Goal: Information Seeking & Learning: Check status

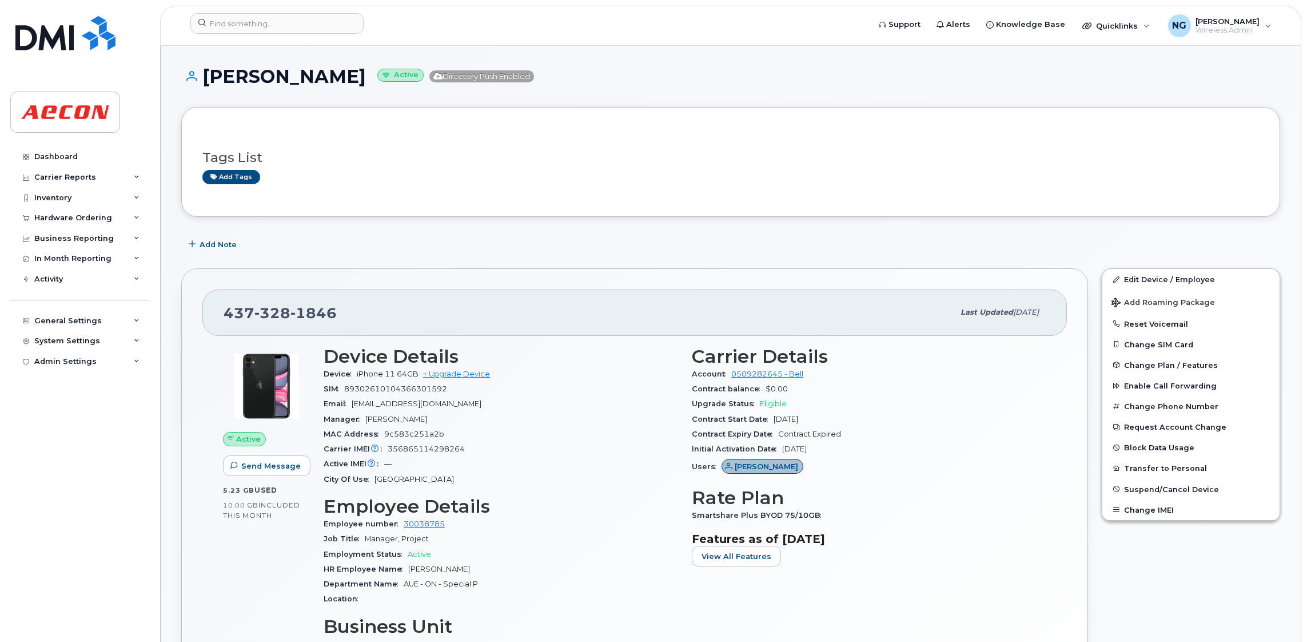
scroll to position [943, 0]
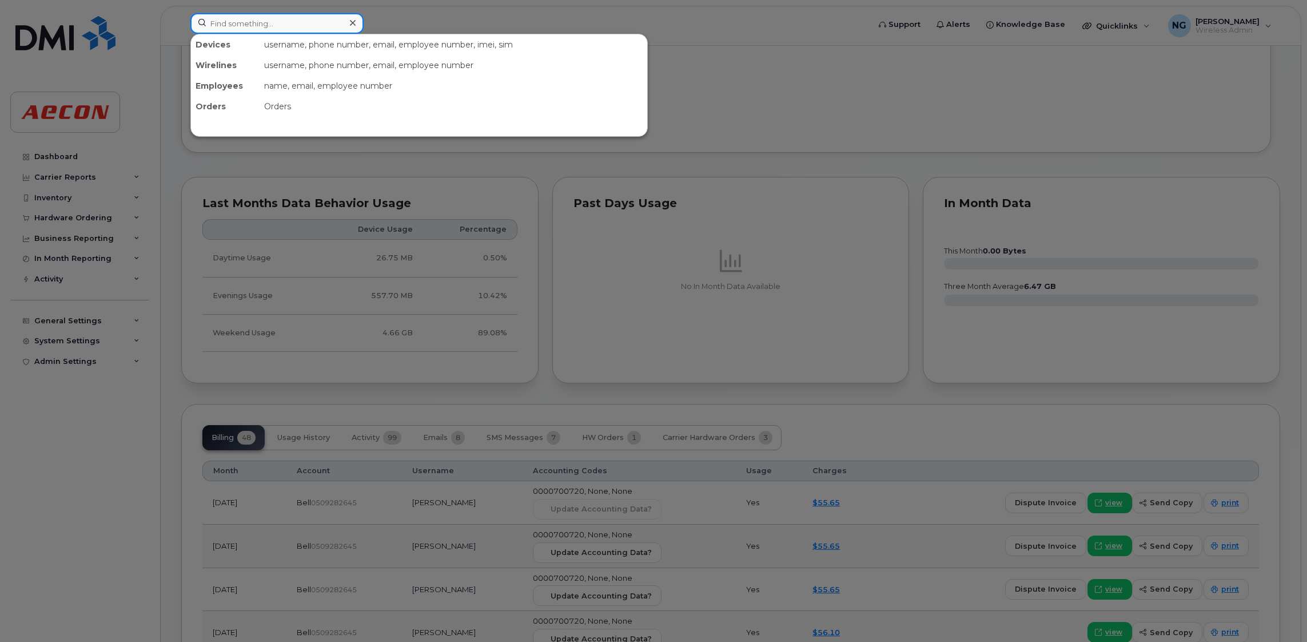
click at [237, 17] on input at bounding box center [276, 23] width 173 height 21
click at [239, 18] on input at bounding box center [276, 23] width 173 height 21
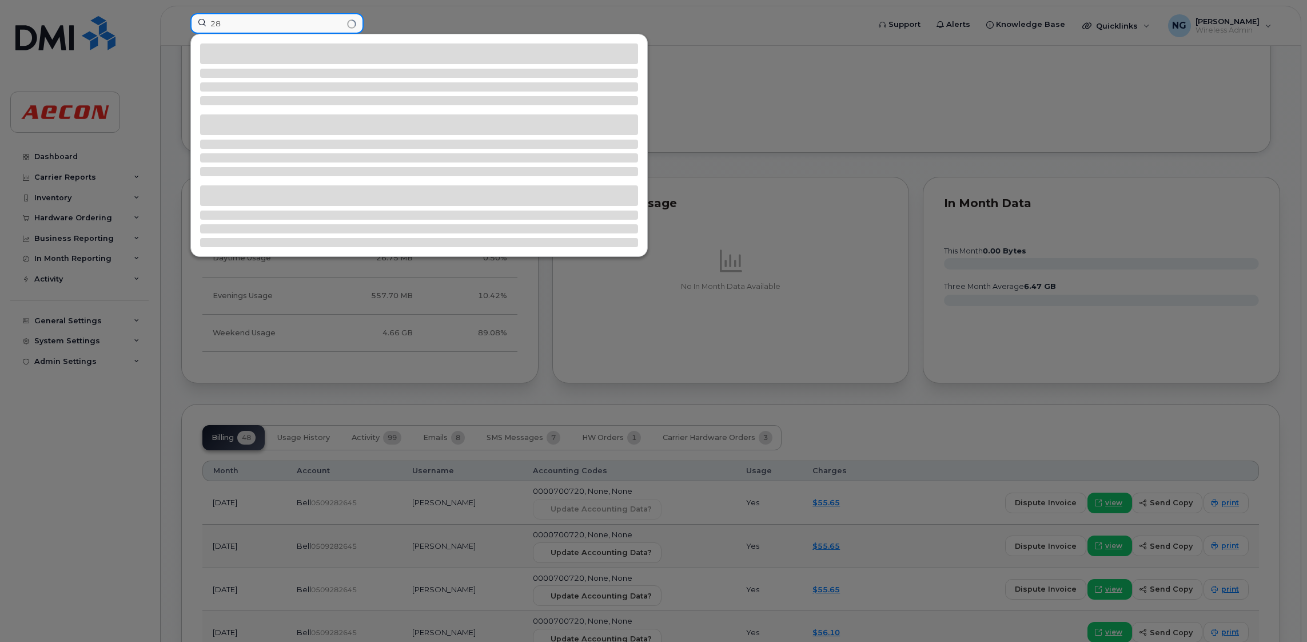
type input "2"
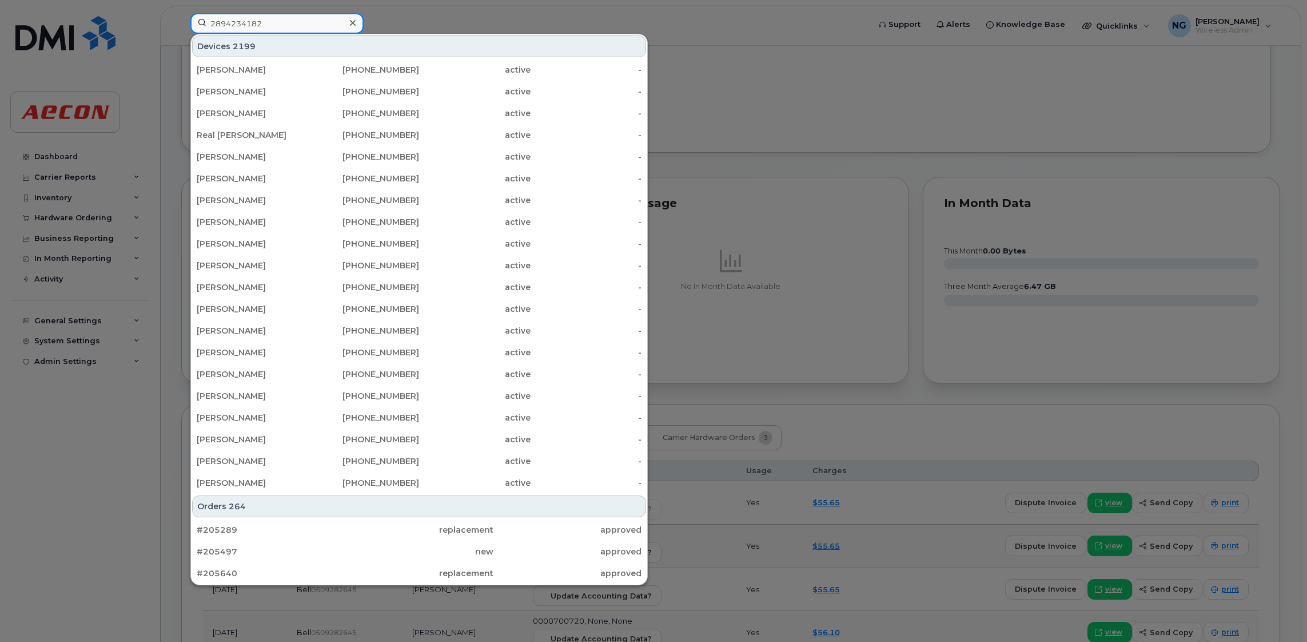
type input "2894234182"
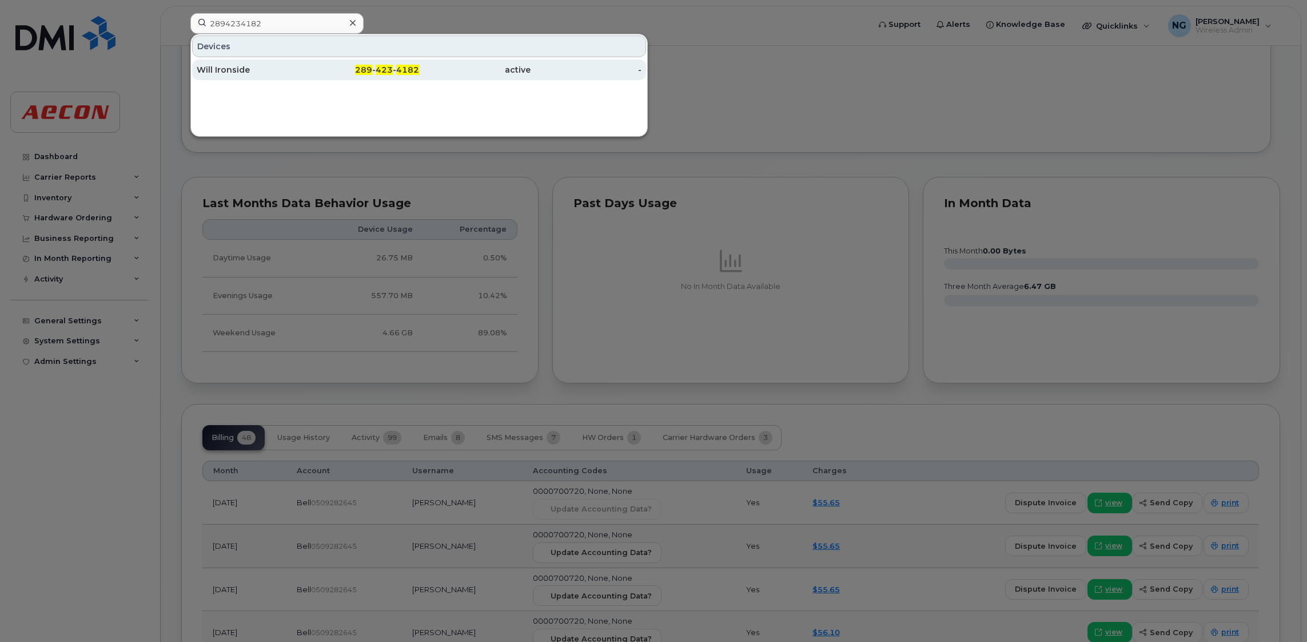
click at [396, 69] on span "4182" at bounding box center [407, 70] width 23 height 10
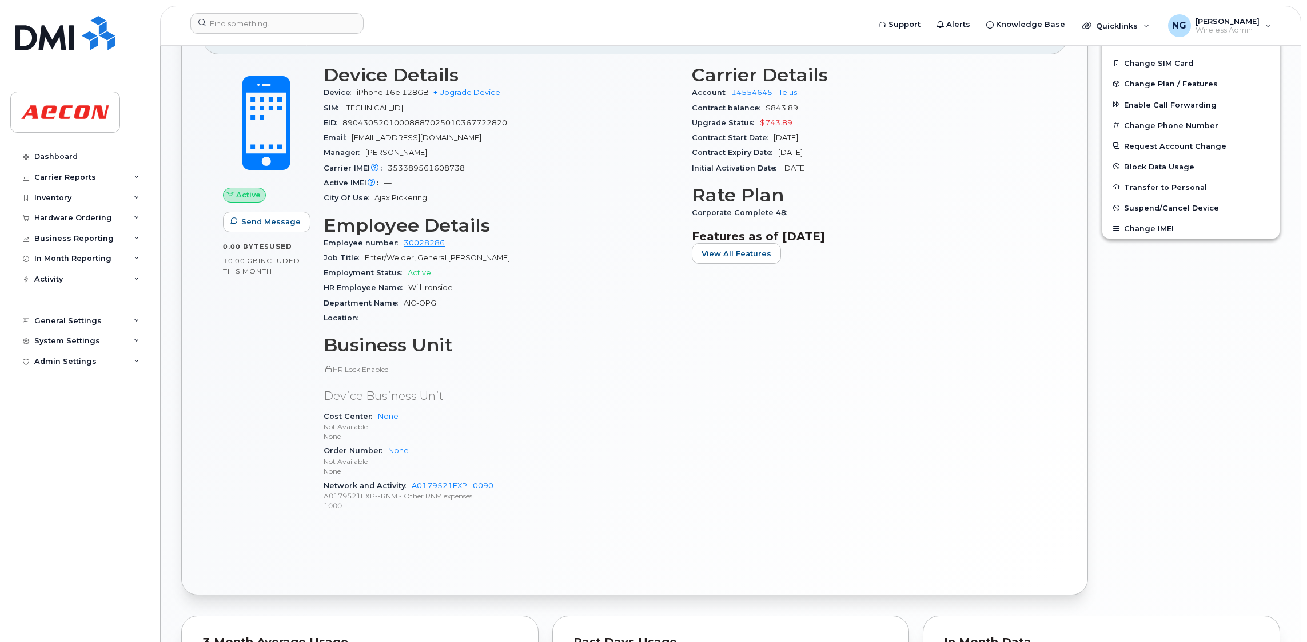
scroll to position [160, 0]
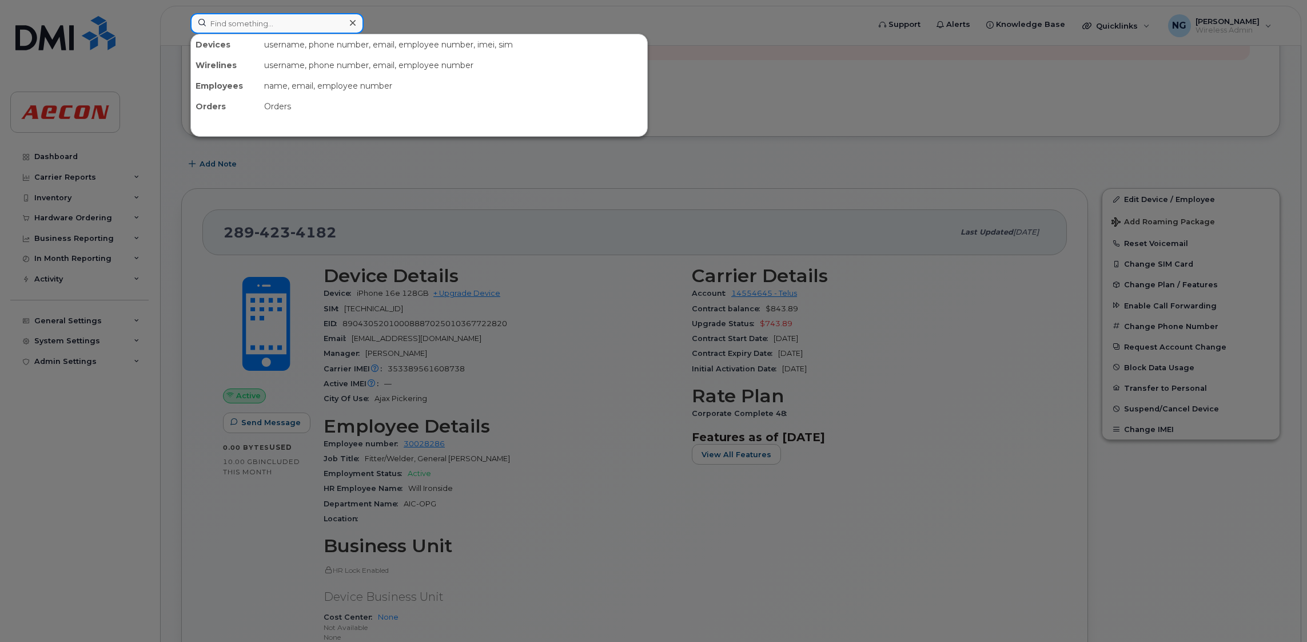
click at [287, 20] on input at bounding box center [276, 23] width 173 height 21
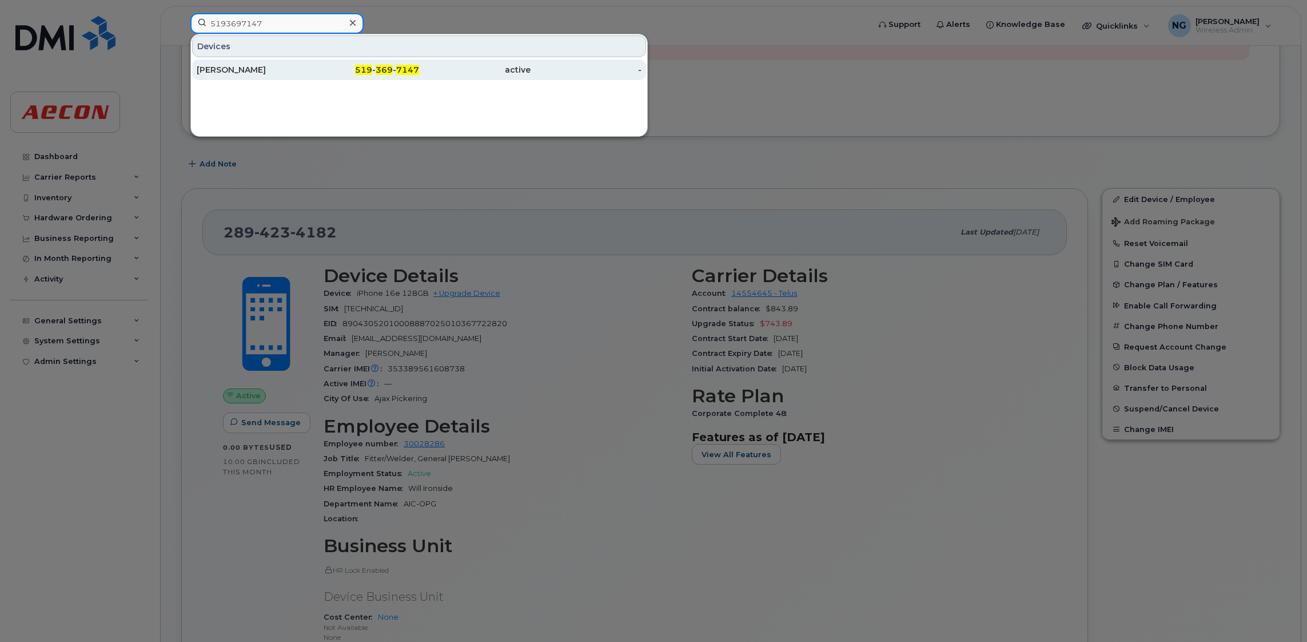
type input "5193697147"
click at [535, 72] on div "-" at bounding box center [586, 69] width 111 height 11
click at [433, 71] on div "active" at bounding box center [474, 69] width 111 height 11
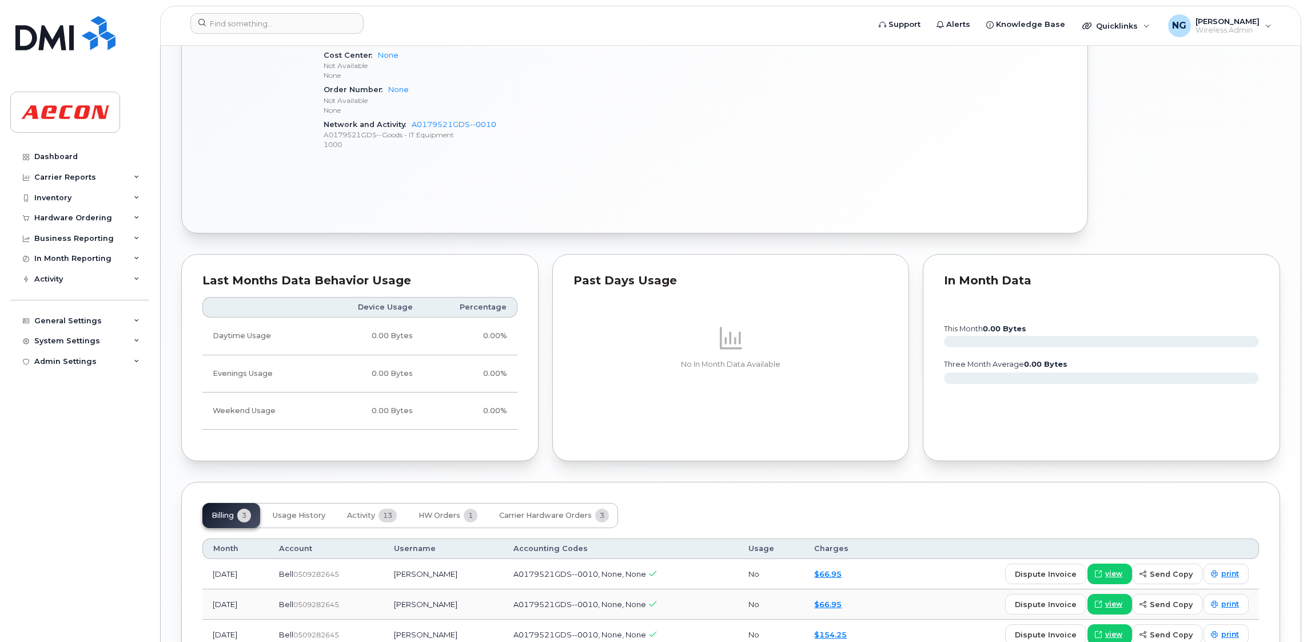
scroll to position [867, 0]
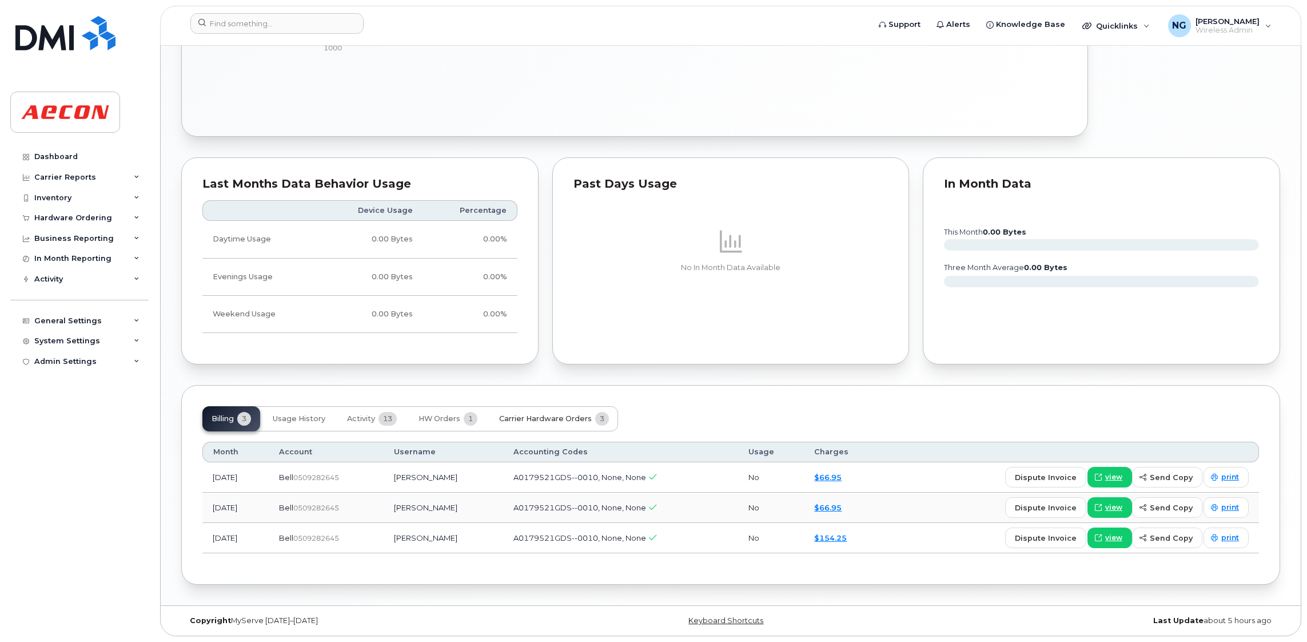
click at [557, 420] on span "Carrier Hardware Orders" at bounding box center [545, 418] width 93 height 9
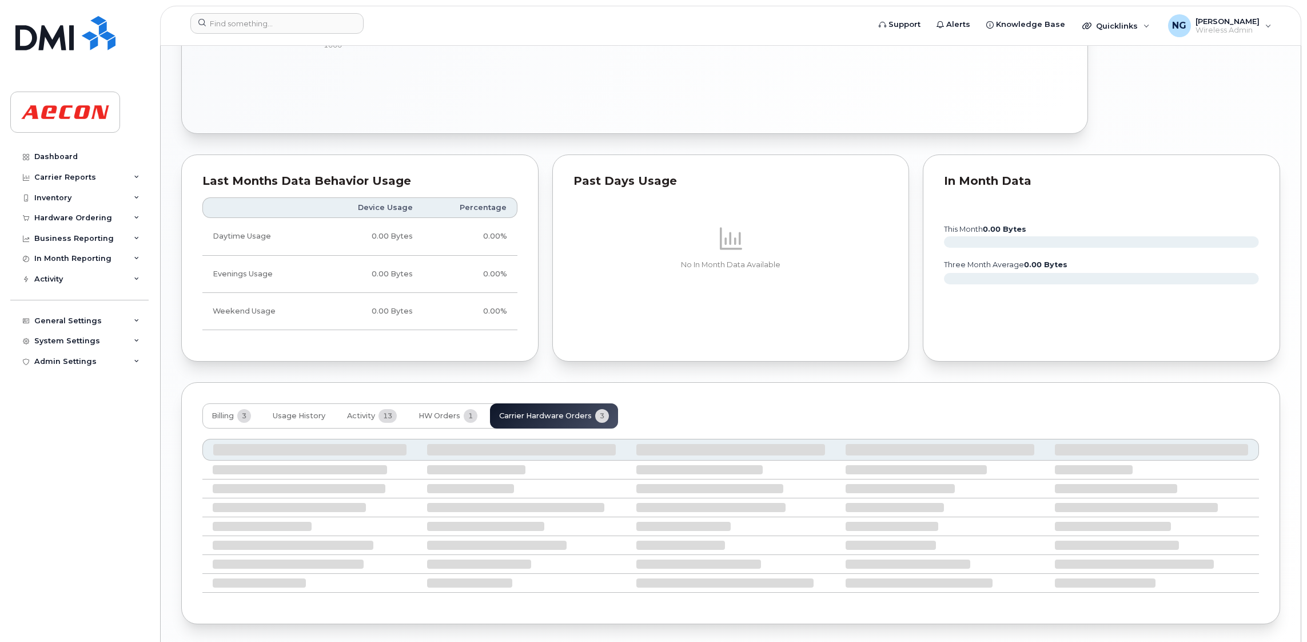
scroll to position [838, 0]
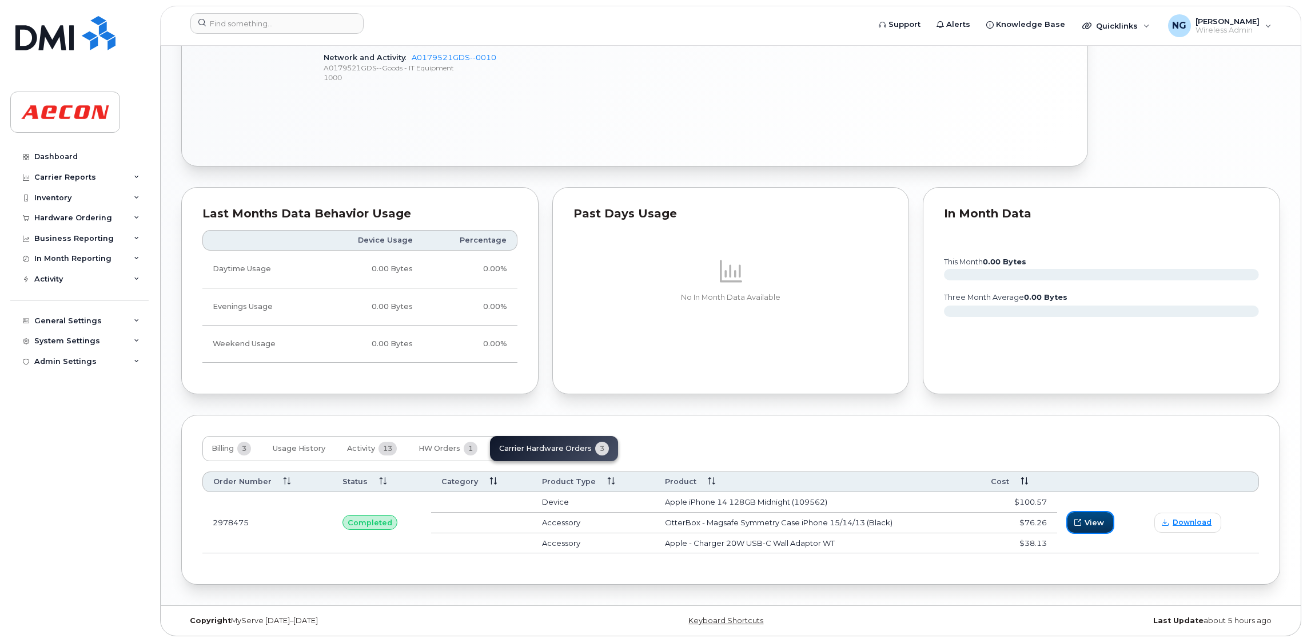
click at [1101, 524] on span "View" at bounding box center [1094, 522] width 19 height 11
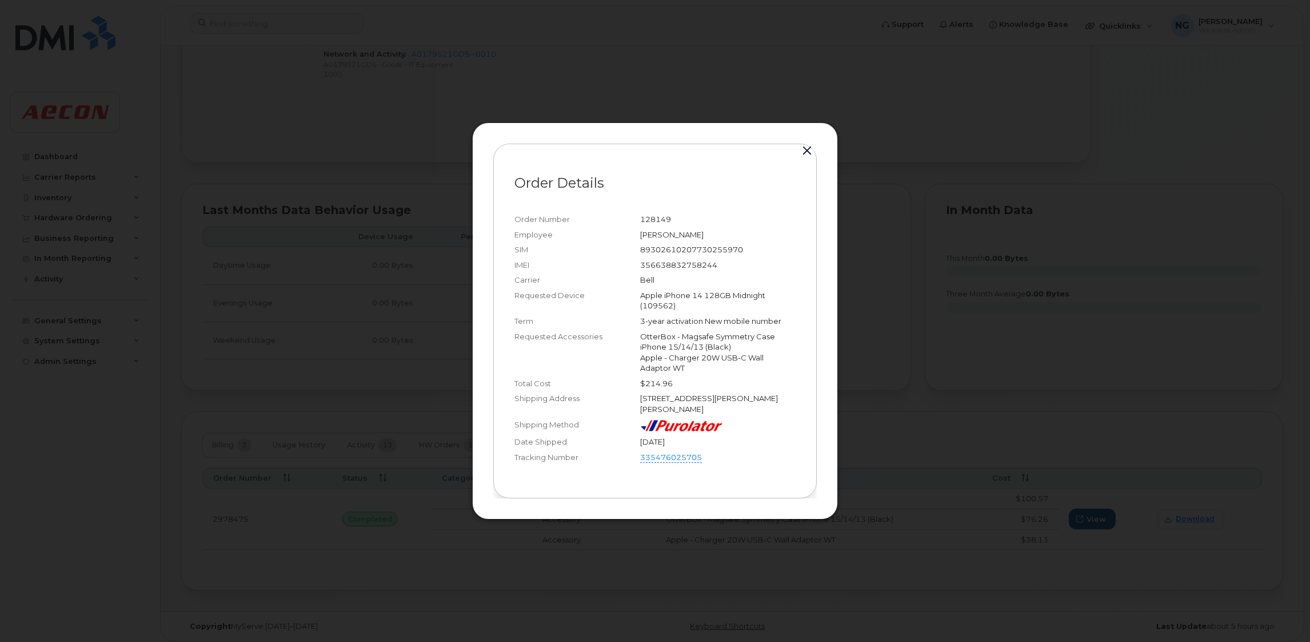
click at [956, 369] on div at bounding box center [655, 321] width 1310 height 642
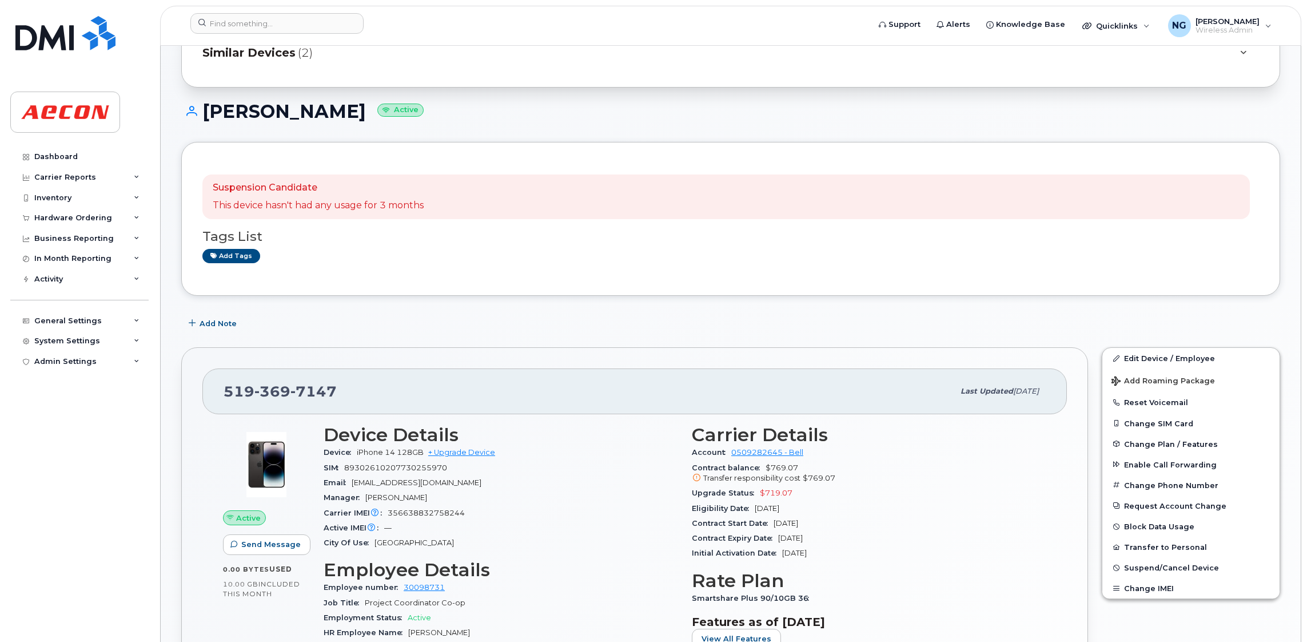
scroll to position [0, 0]
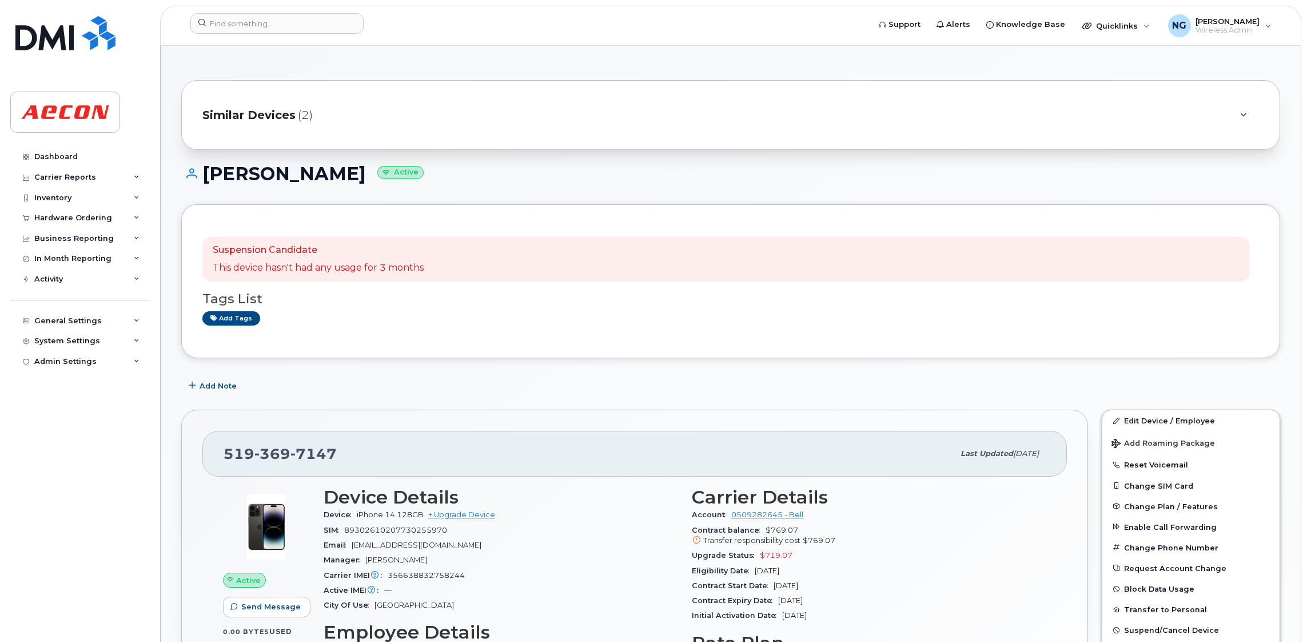
click at [253, 112] on span "Similar Devices" at bounding box center [248, 115] width 93 height 17
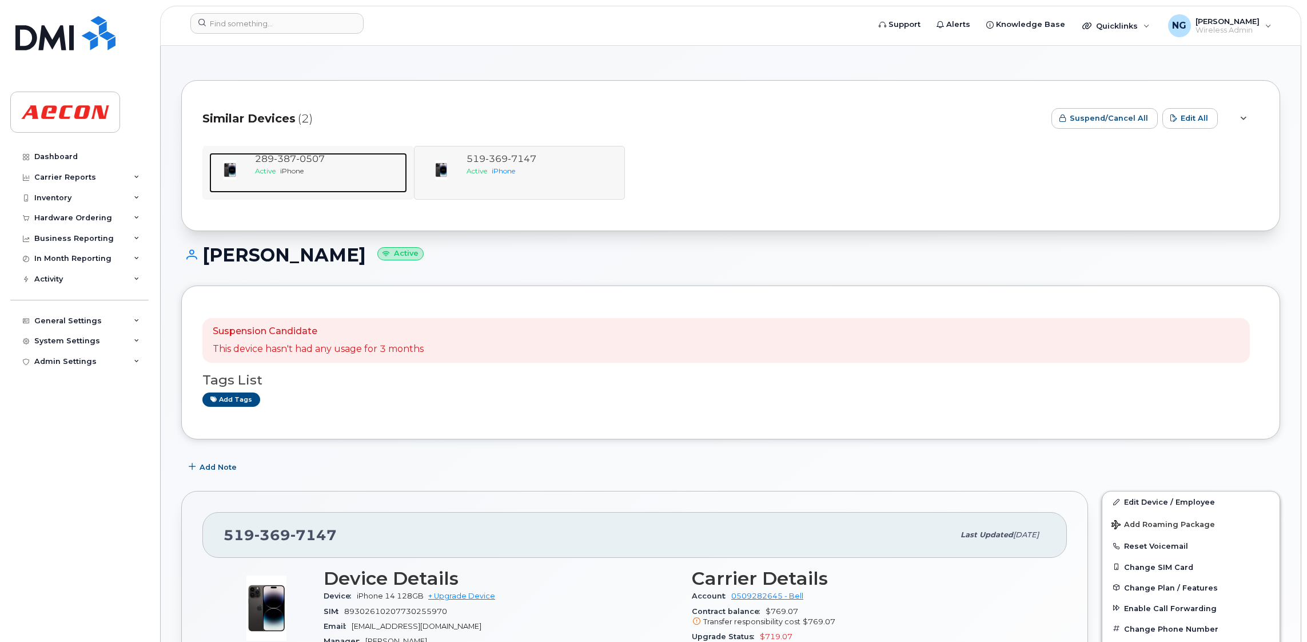
click at [277, 169] on div "Active iPhone" at bounding box center [329, 171] width 148 height 10
click at [296, 166] on span "iPhone" at bounding box center [291, 170] width 23 height 9
click at [280, 159] on span "387" at bounding box center [285, 158] width 22 height 11
click at [284, 162] on span "387" at bounding box center [285, 158] width 22 height 11
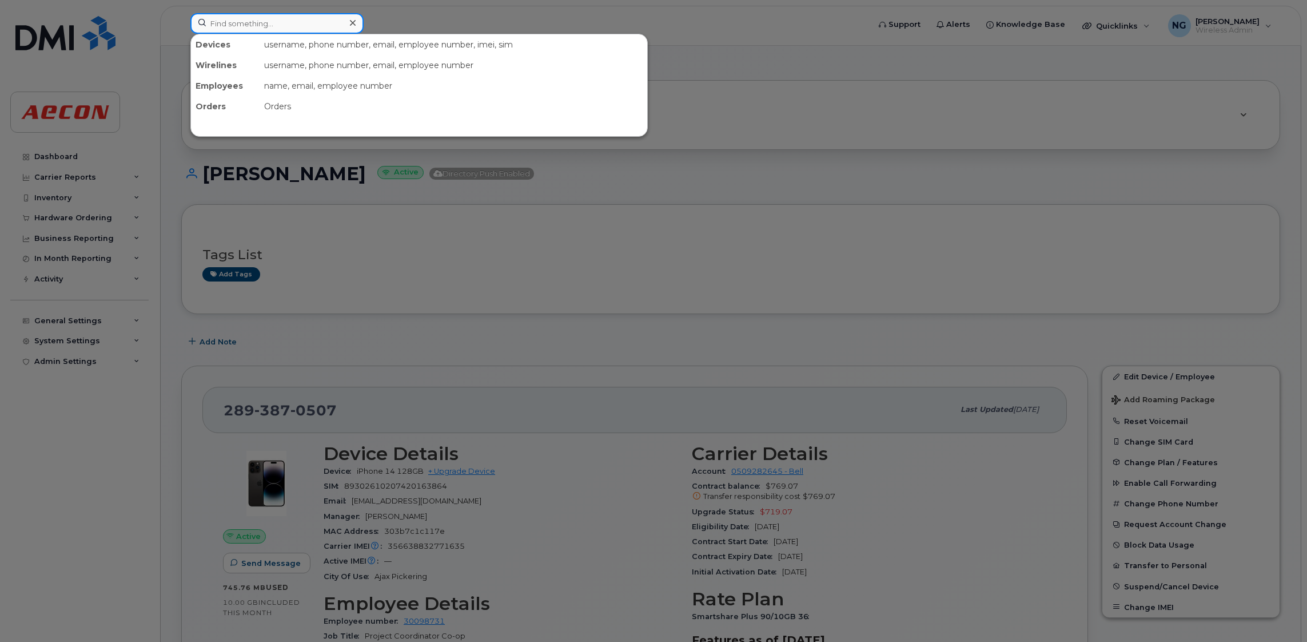
click at [291, 24] on input at bounding box center [276, 23] width 173 height 21
type input "5192423732"
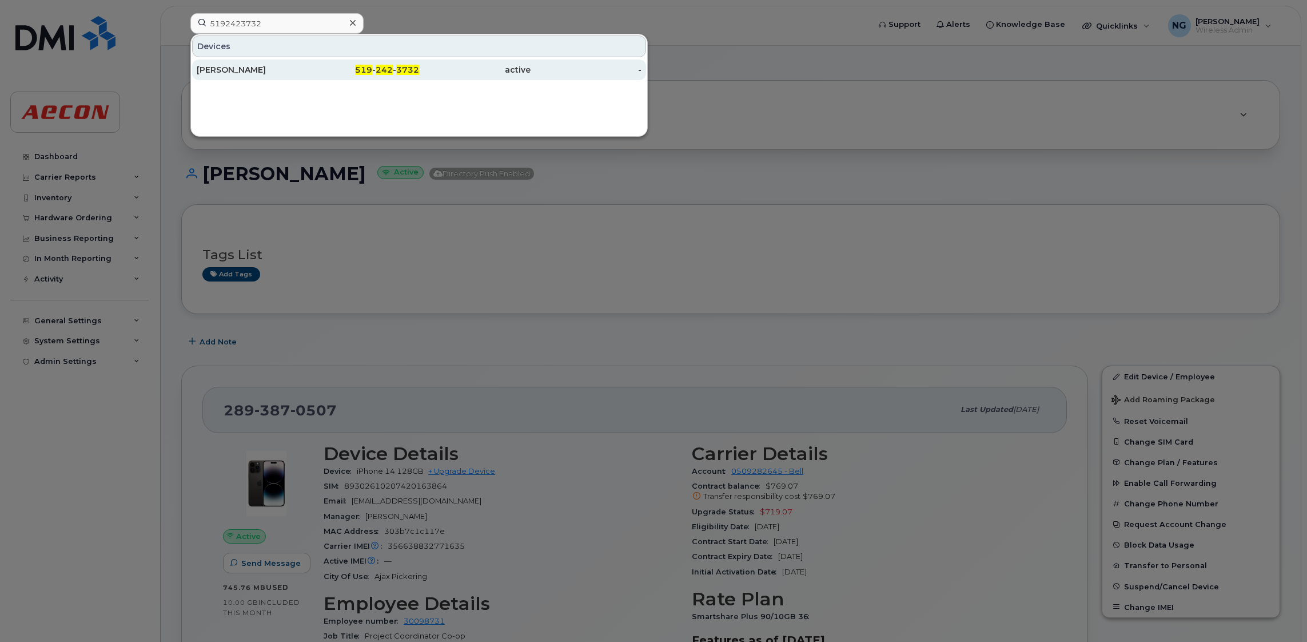
click at [258, 73] on div "Sameet Kang" at bounding box center [252, 69] width 111 height 11
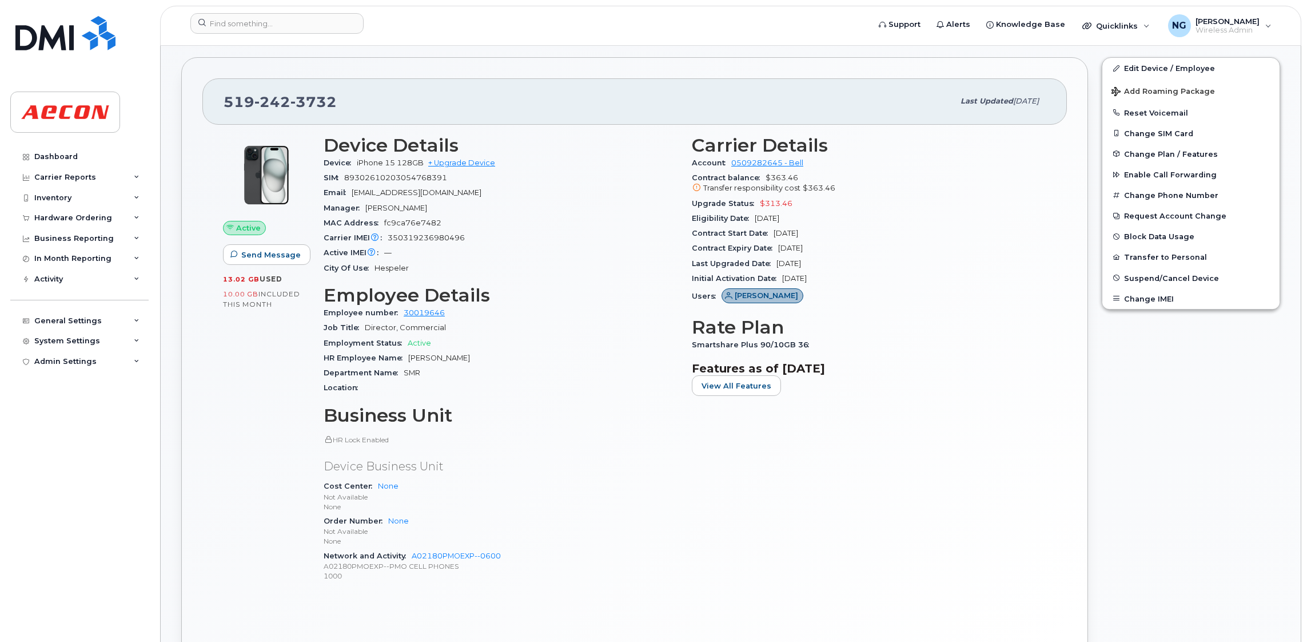
scroll to position [172, 0]
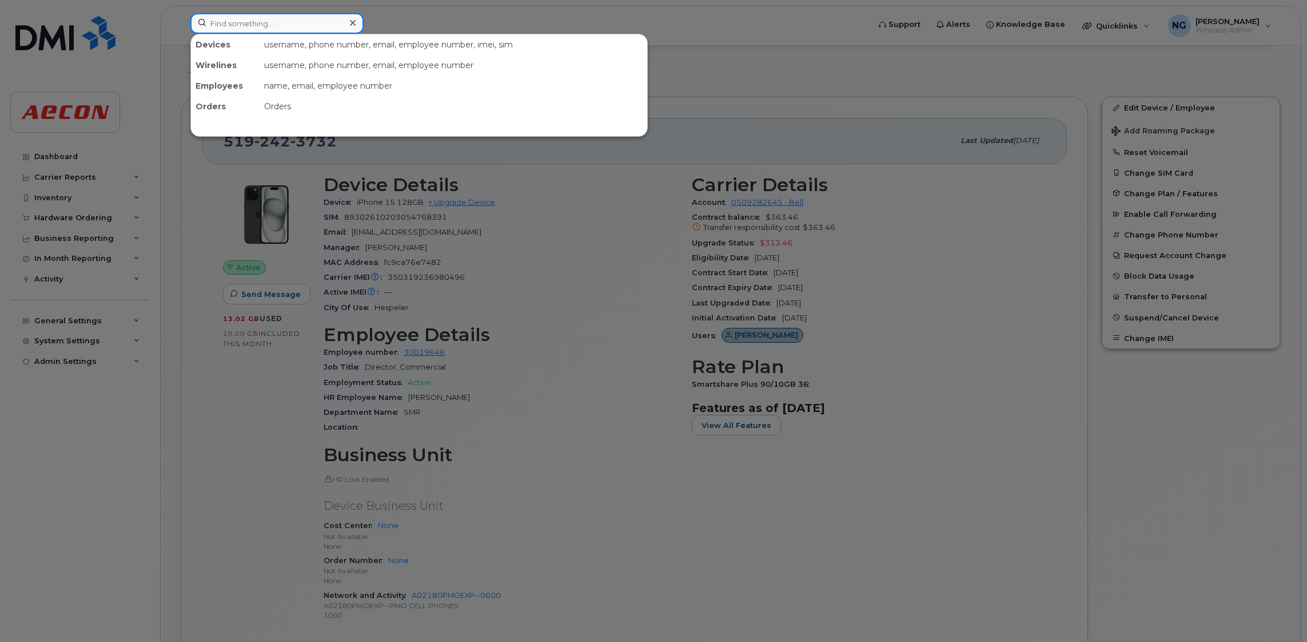
click at [279, 24] on input at bounding box center [276, 23] width 173 height 21
click at [644, 531] on div at bounding box center [653, 321] width 1307 height 642
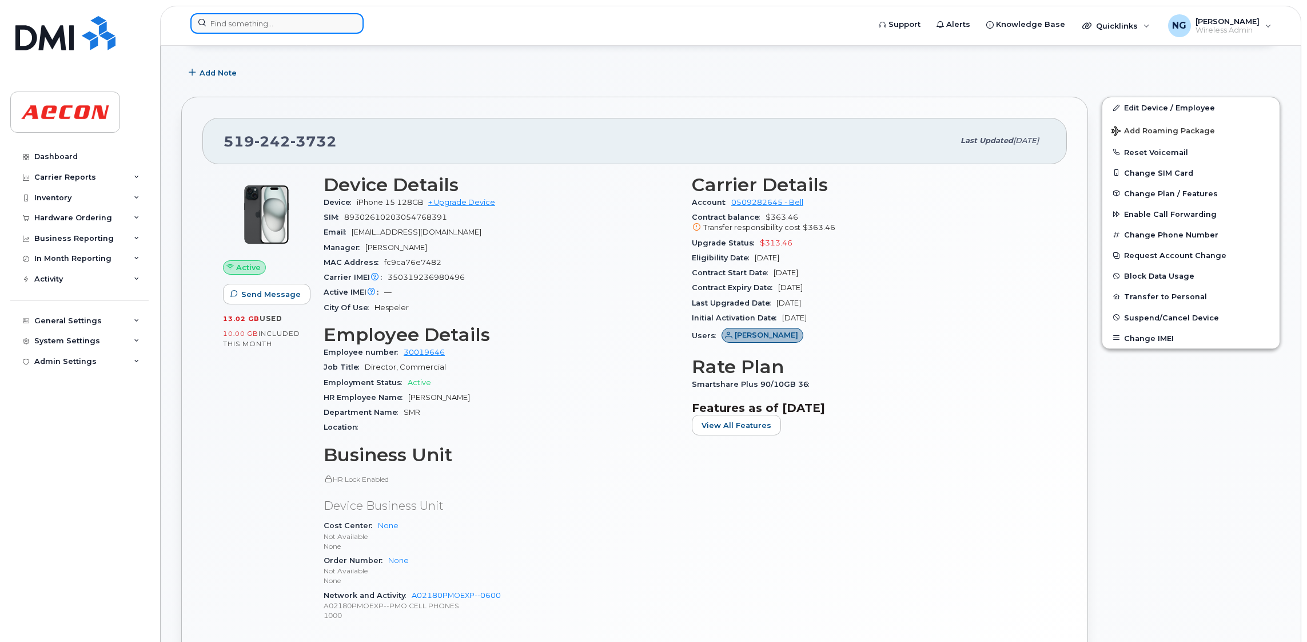
click at [300, 26] on input at bounding box center [276, 23] width 173 height 21
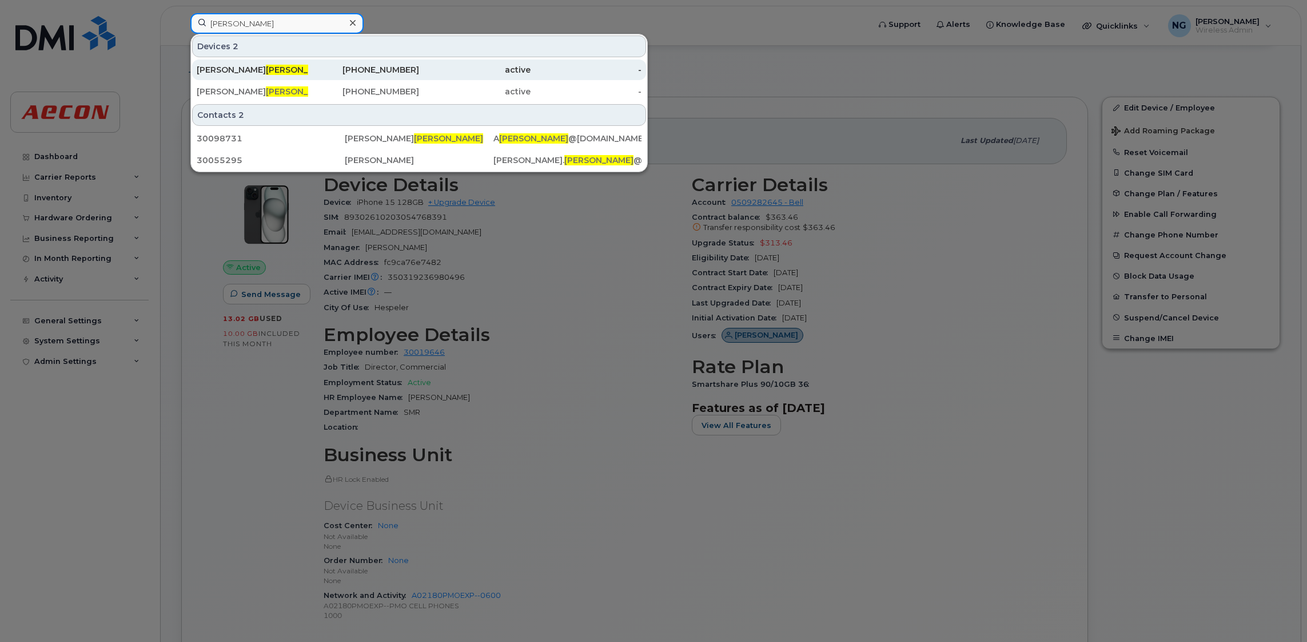
type input "mahadeo"
click at [400, 66] on div "289-387-0507" at bounding box center [363, 69] width 111 height 11
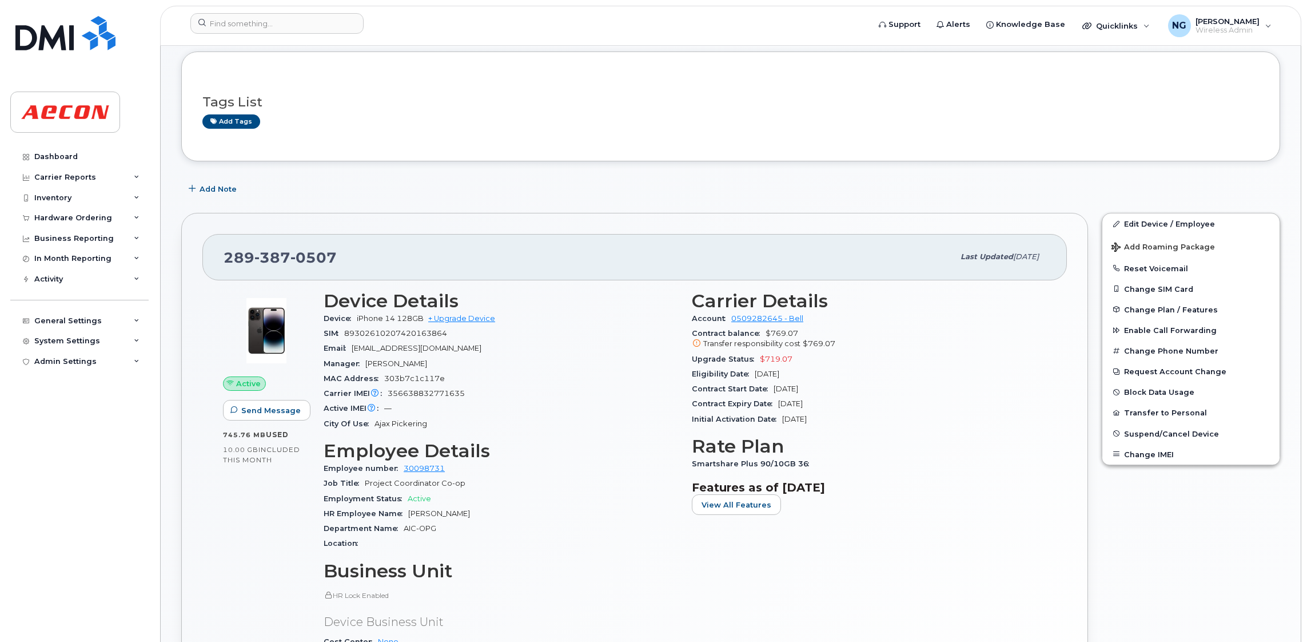
scroll to position [63, 0]
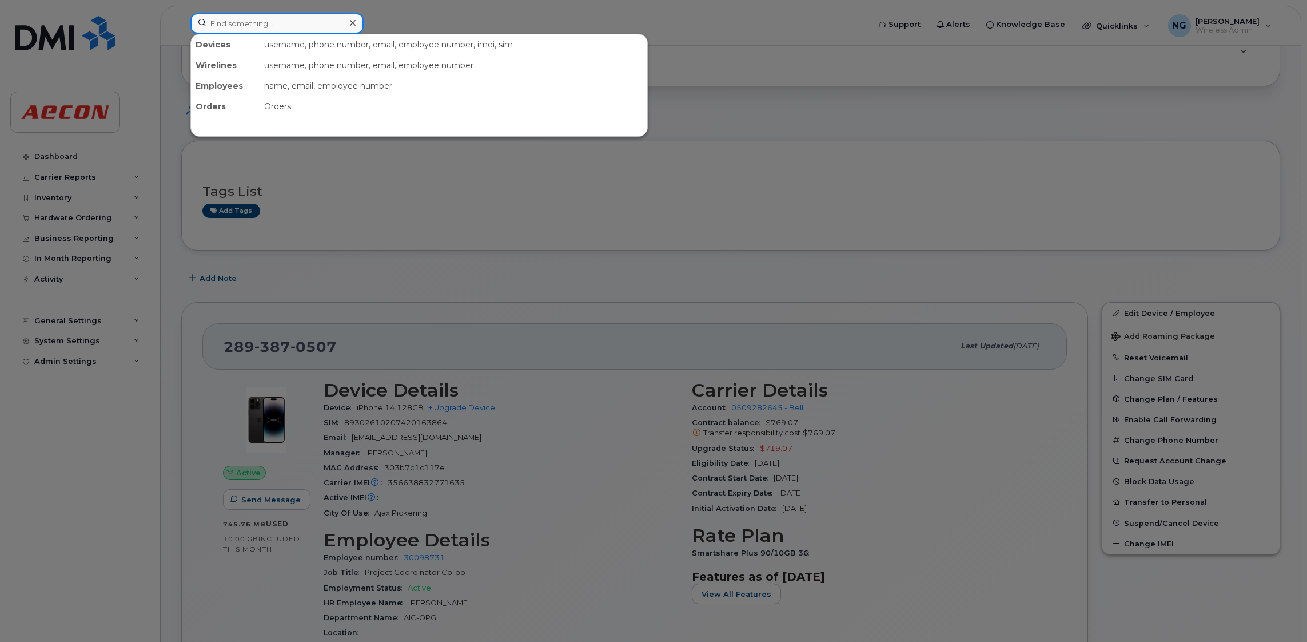
click at [290, 23] on input at bounding box center [276, 23] width 173 height 21
click at [757, 144] on div at bounding box center [653, 321] width 1307 height 642
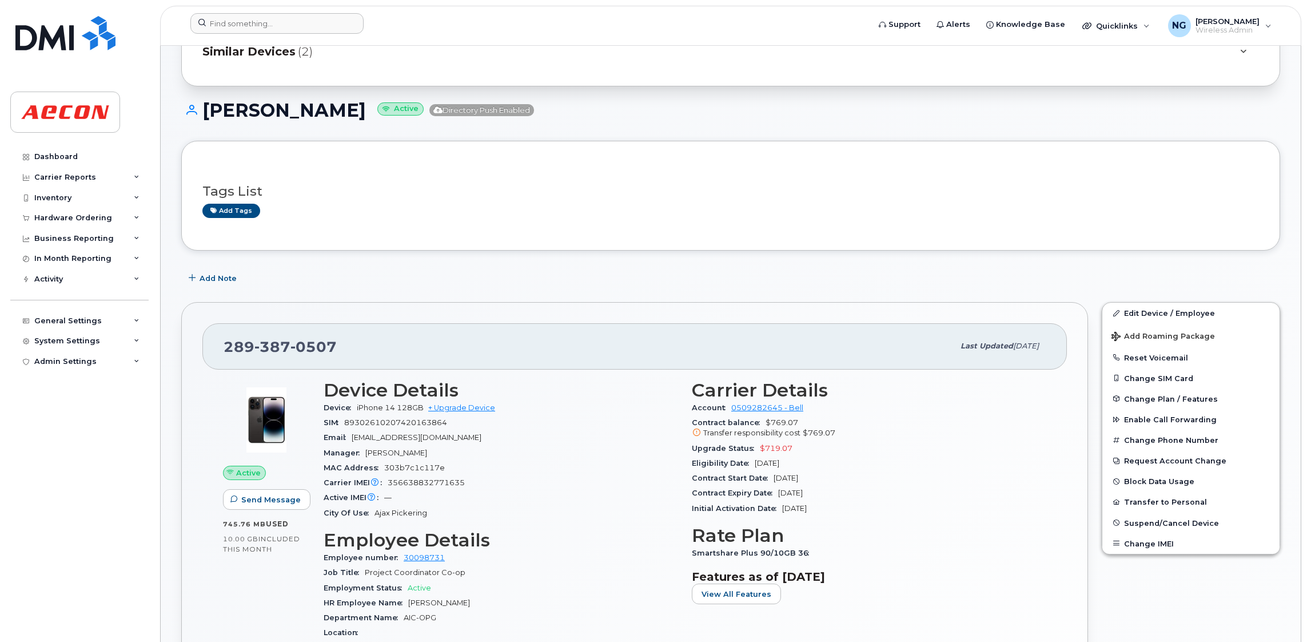
click at [246, 55] on span "Similar Devices" at bounding box center [248, 51] width 93 height 17
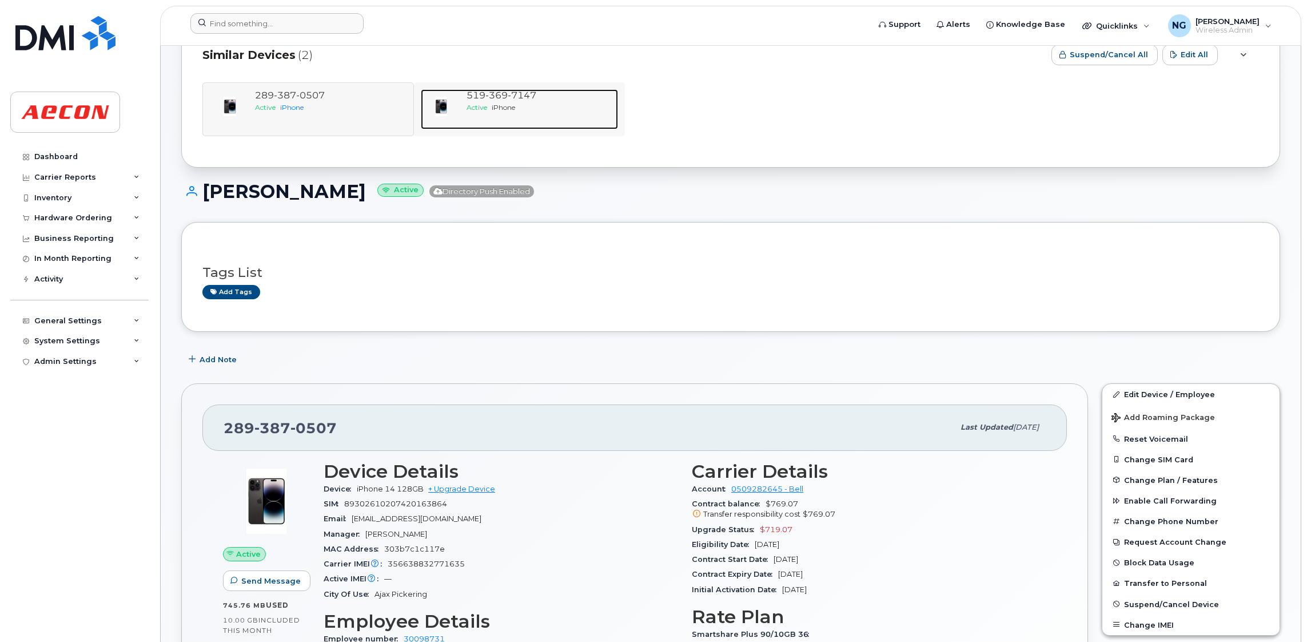
click at [492, 103] on span "iPhone" at bounding box center [503, 107] width 23 height 9
click at [498, 97] on span "369" at bounding box center [496, 95] width 22 height 11
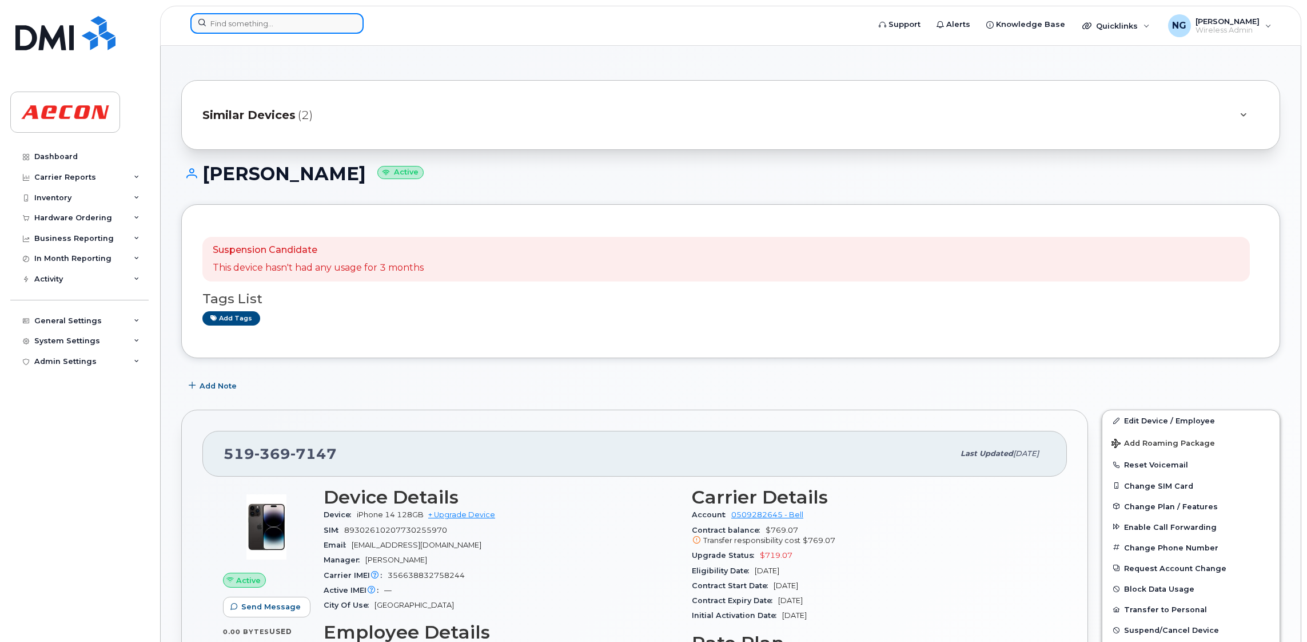
click at [272, 25] on input at bounding box center [276, 23] width 173 height 21
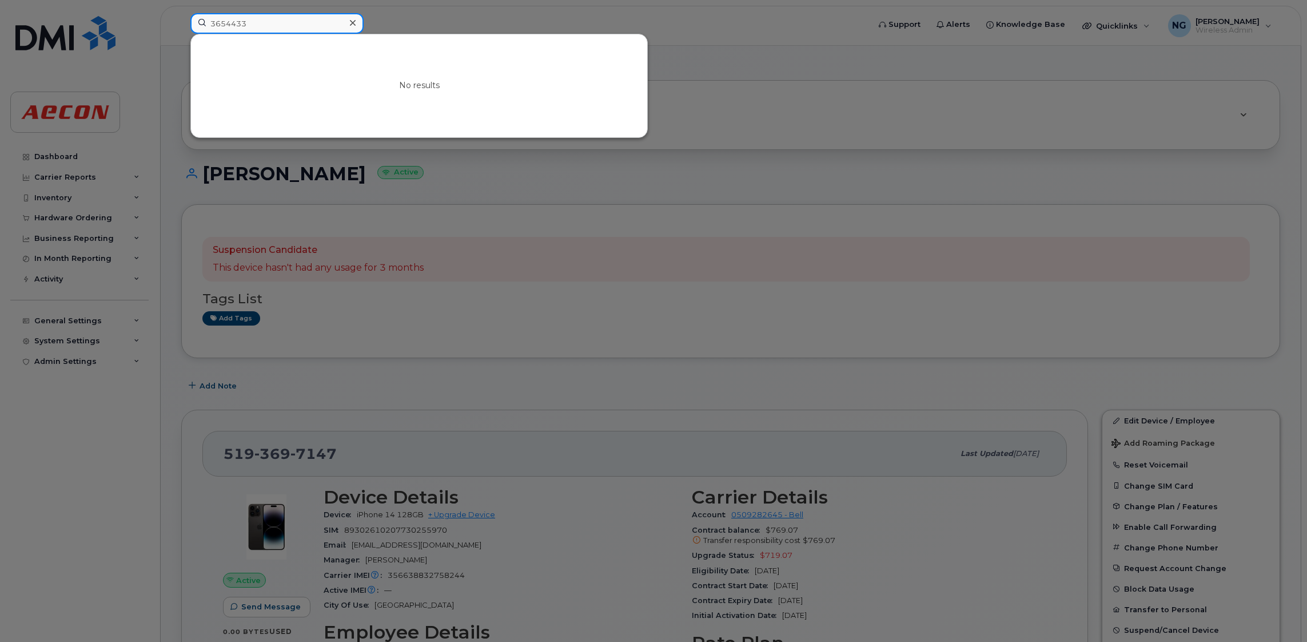
click at [256, 19] on input "3654433" at bounding box center [276, 23] width 173 height 21
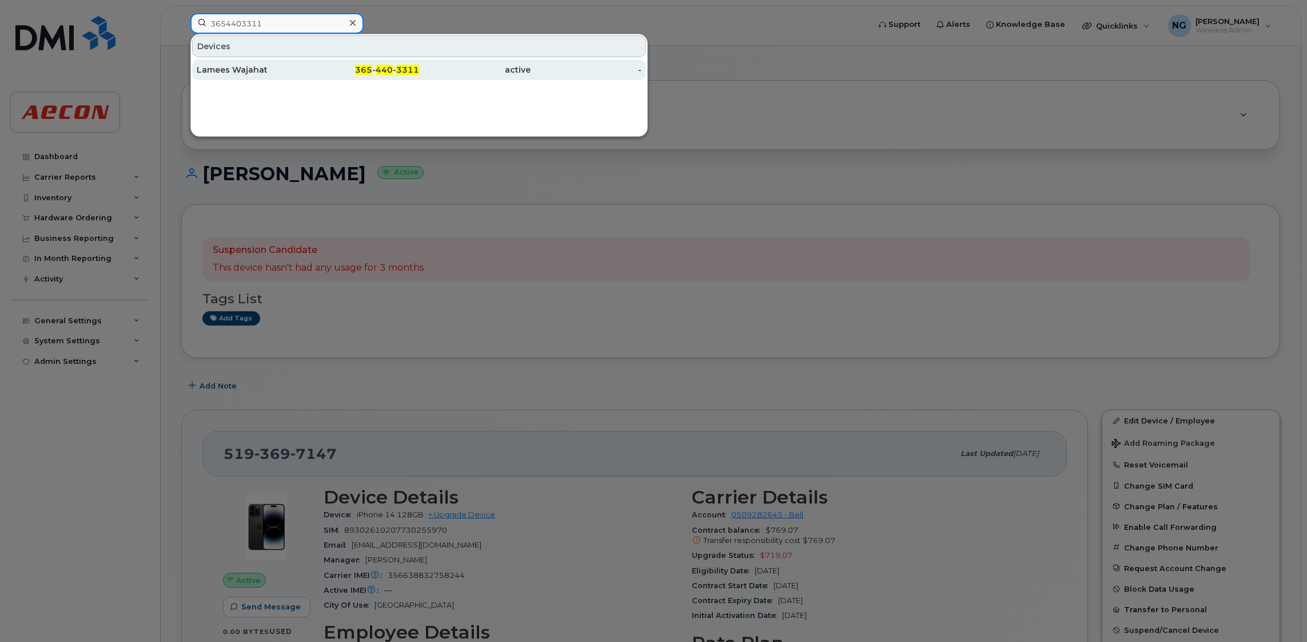
type input "3654403311"
click at [375, 69] on div "365 - 440 - 3311" at bounding box center [363, 69] width 111 height 11
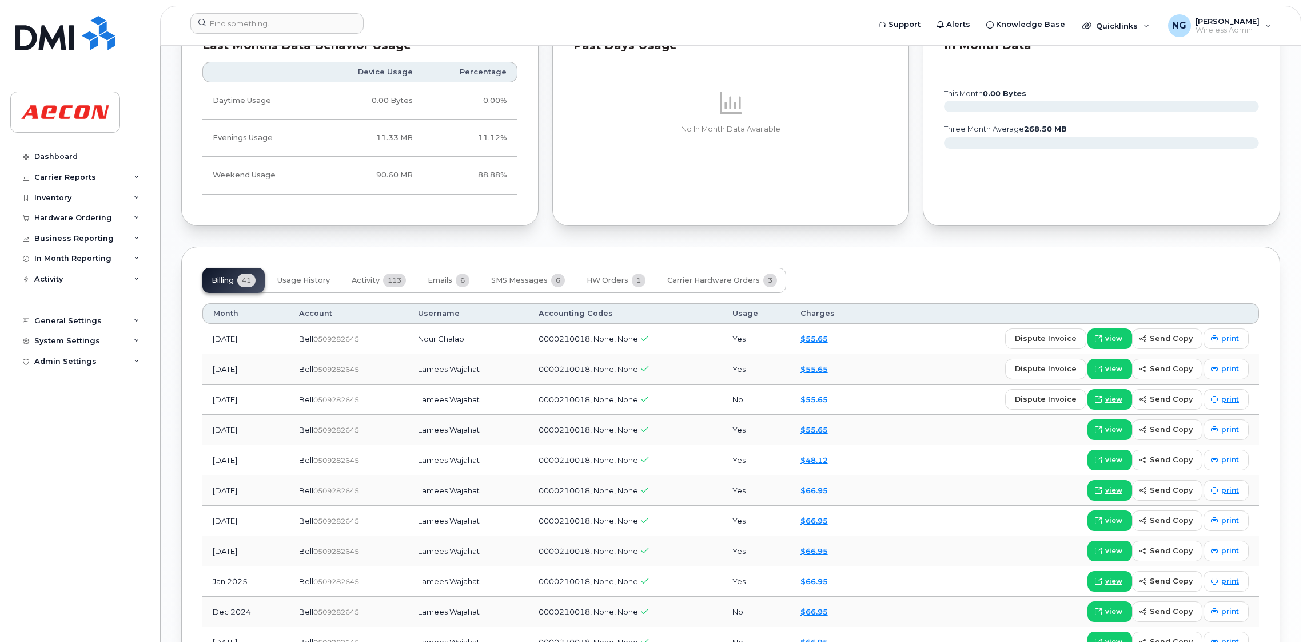
scroll to position [942, 0]
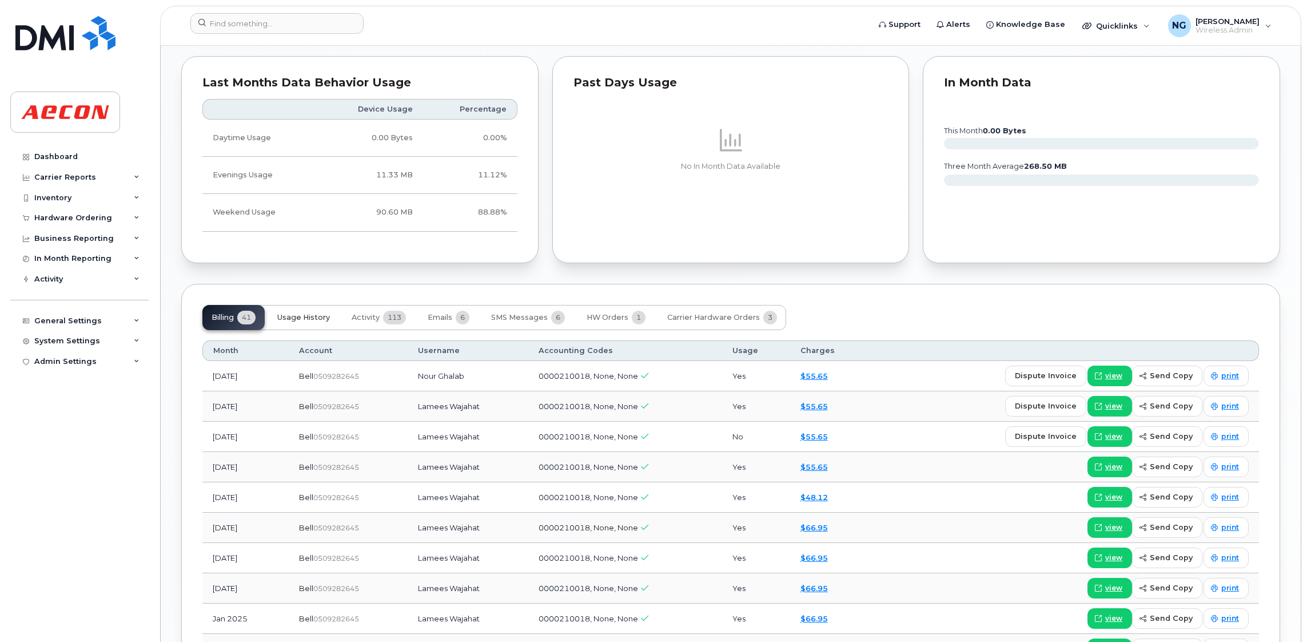
click at [308, 320] on span "Usage History" at bounding box center [303, 317] width 53 height 9
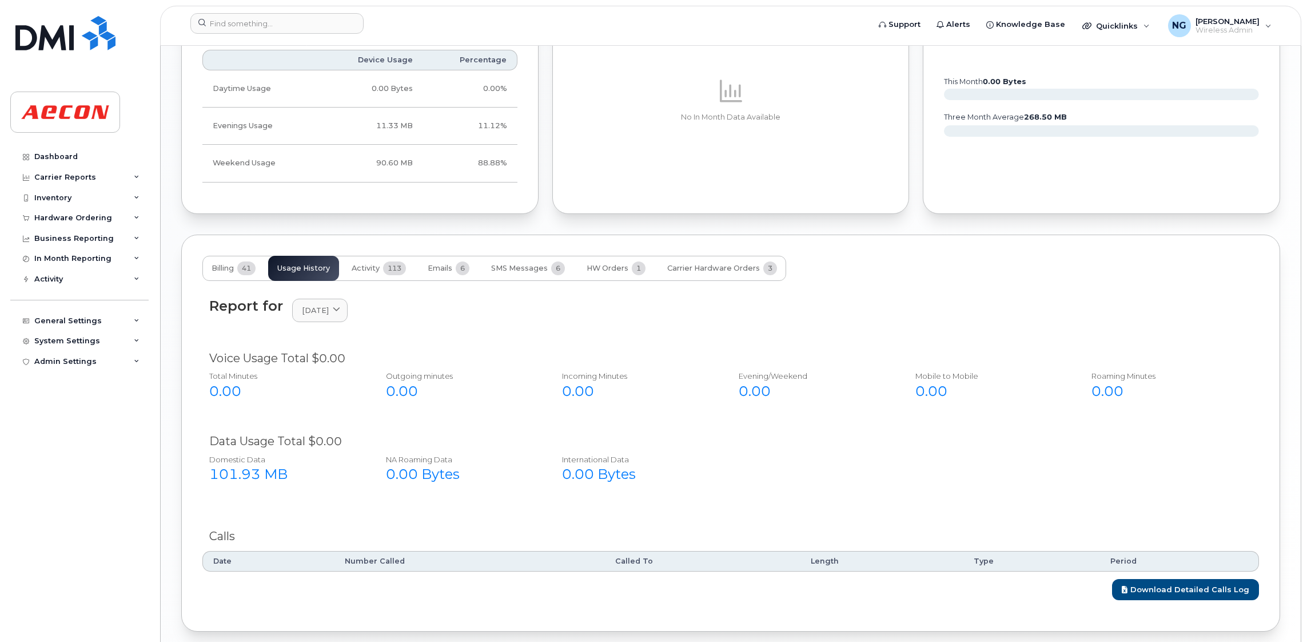
scroll to position [1041, 0]
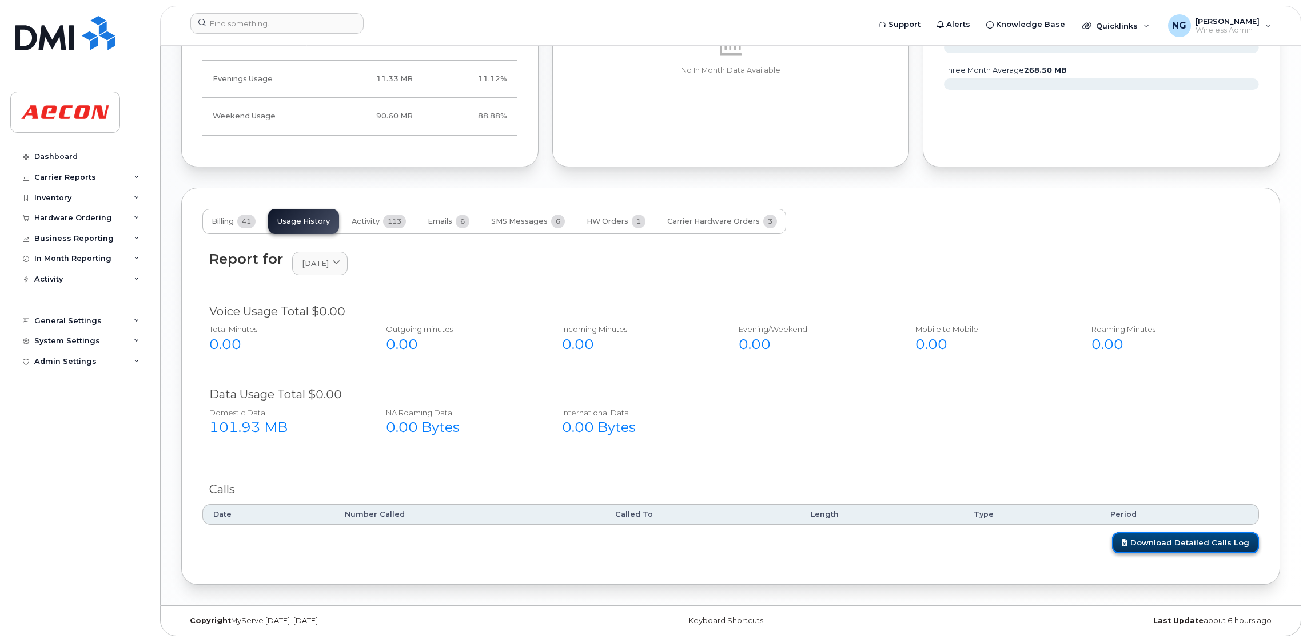
click at [1198, 541] on link "Download Detailed Calls Log" at bounding box center [1185, 542] width 147 height 21
drag, startPoint x: 1220, startPoint y: 340, endPoint x: 1109, endPoint y: 328, distance: 111.5
click at [1220, 340] on div "0.00" at bounding box center [1168, 343] width 152 height 19
click at [238, 222] on button "Billing 41" at bounding box center [233, 221] width 62 height 25
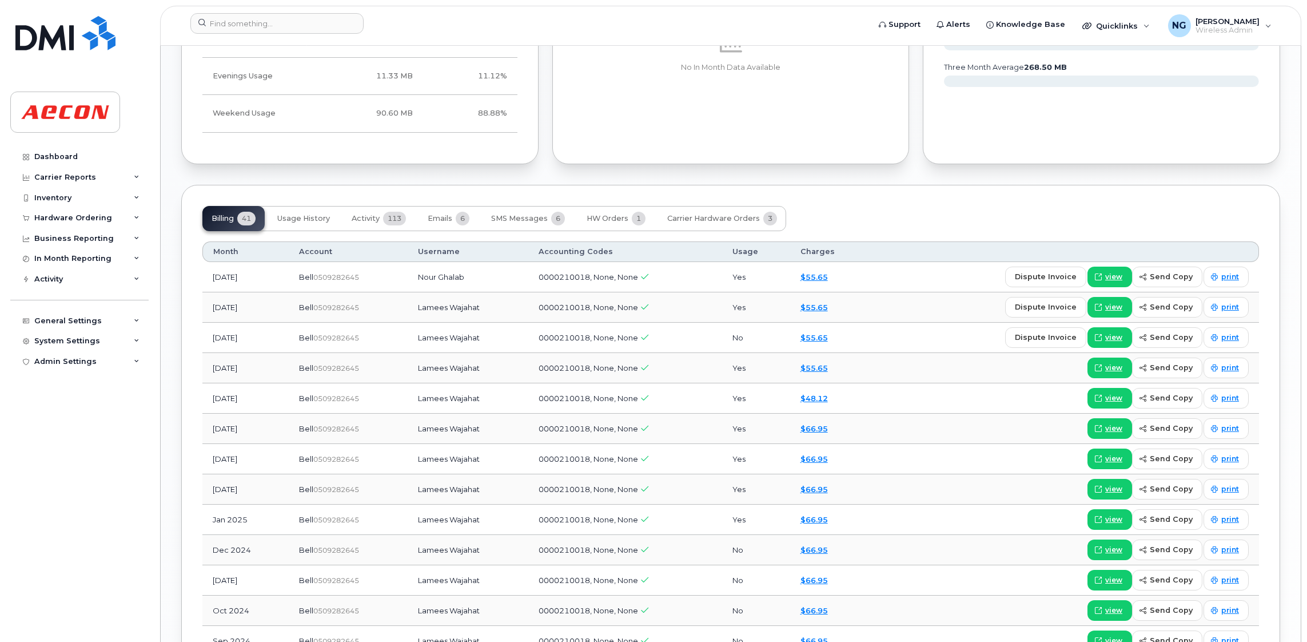
click at [228, 314] on td "[DATE]" at bounding box center [245, 307] width 86 height 30
click at [225, 311] on td "[DATE]" at bounding box center [245, 307] width 86 height 30
click at [225, 312] on td "[DATE]" at bounding box center [245, 307] width 86 height 30
click at [354, 322] on td "Bell  0509282645" at bounding box center [348, 307] width 118 height 30
click at [289, 216] on span "Usage History" at bounding box center [303, 218] width 53 height 9
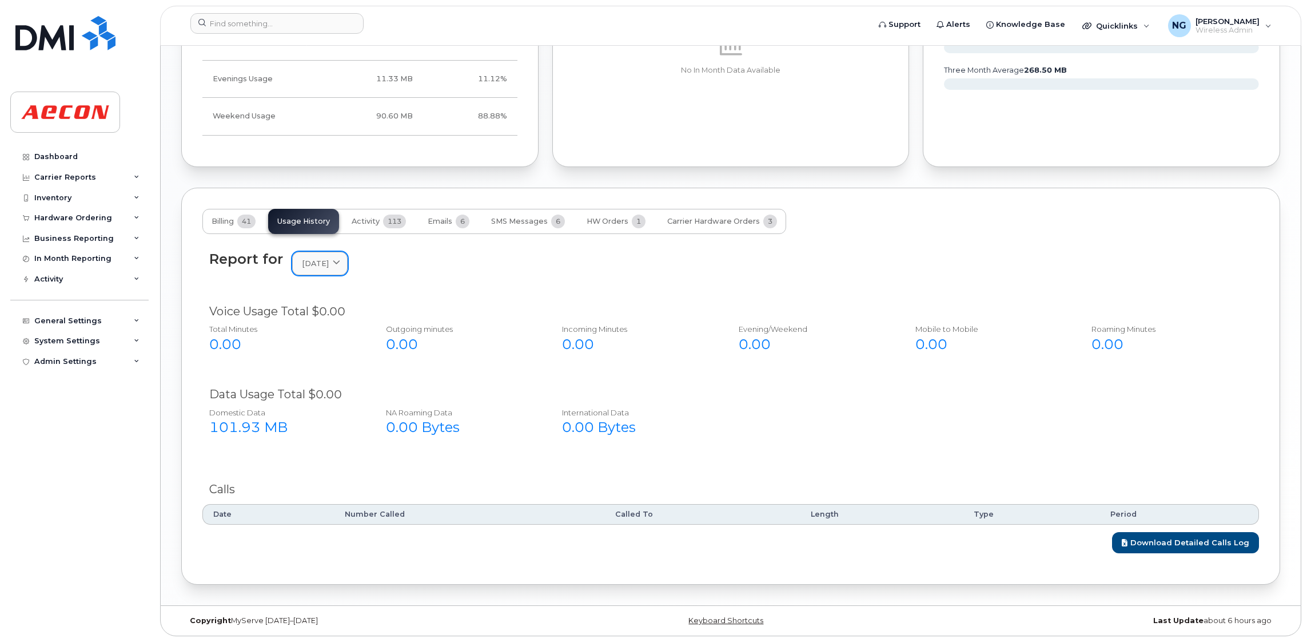
click at [340, 261] on icon at bounding box center [336, 263] width 7 height 7
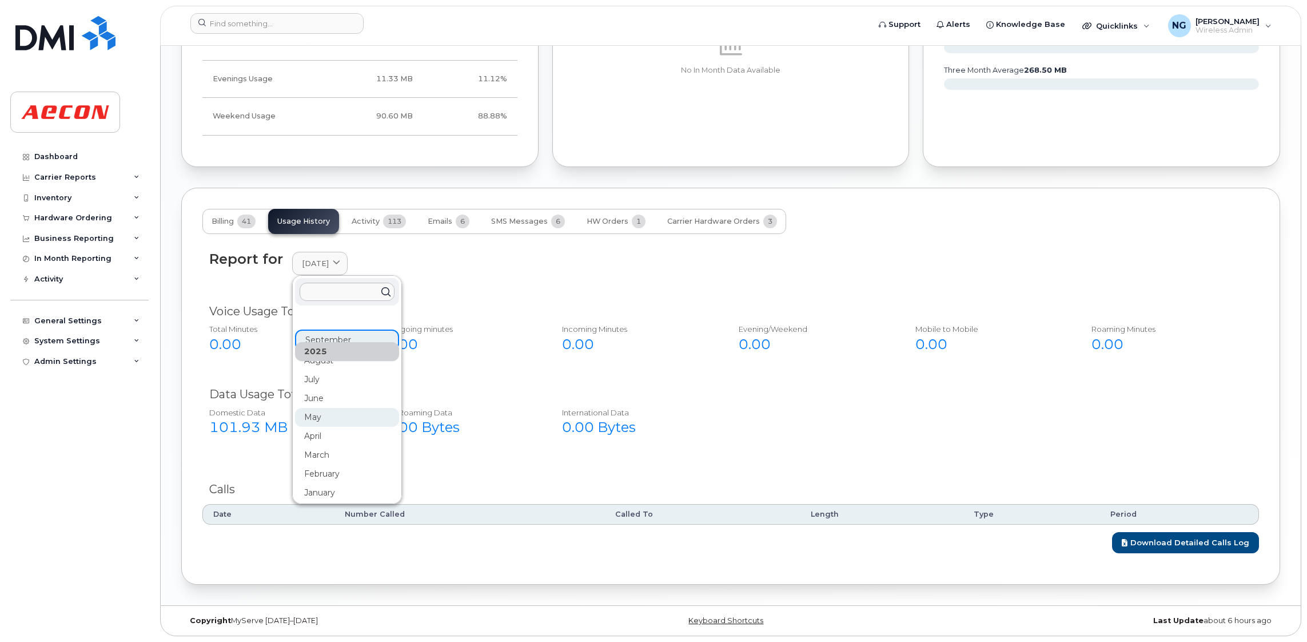
click at [328, 413] on div "May" at bounding box center [347, 417] width 104 height 19
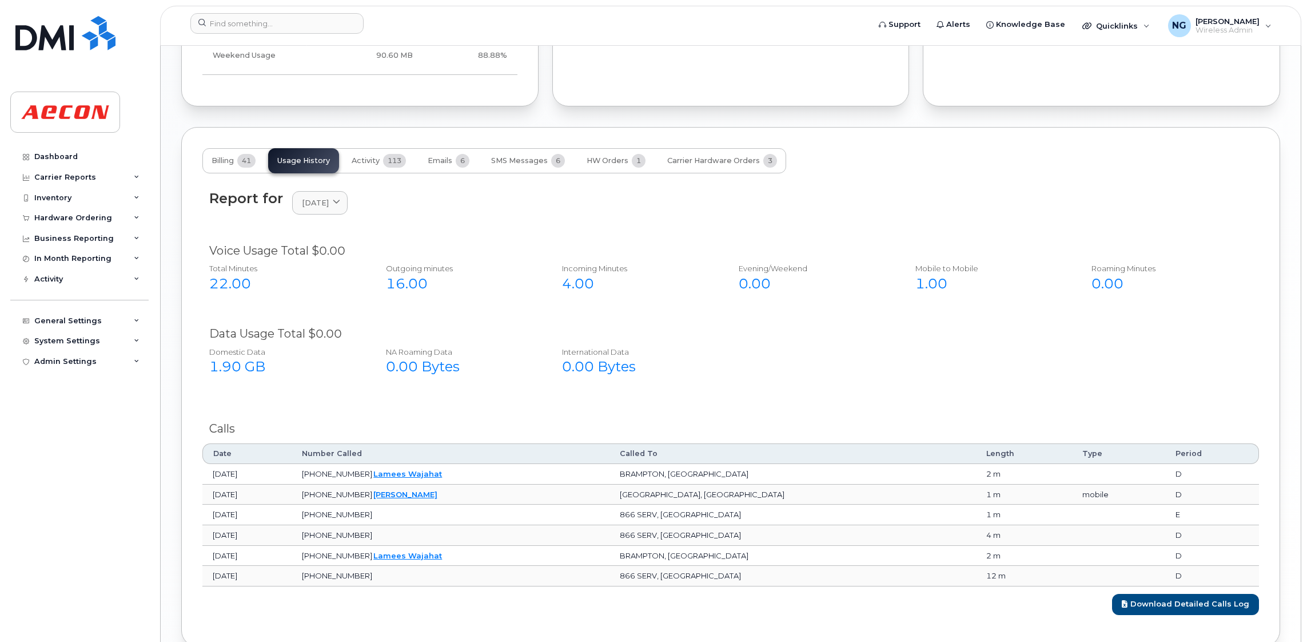
scroll to position [1164, 0]
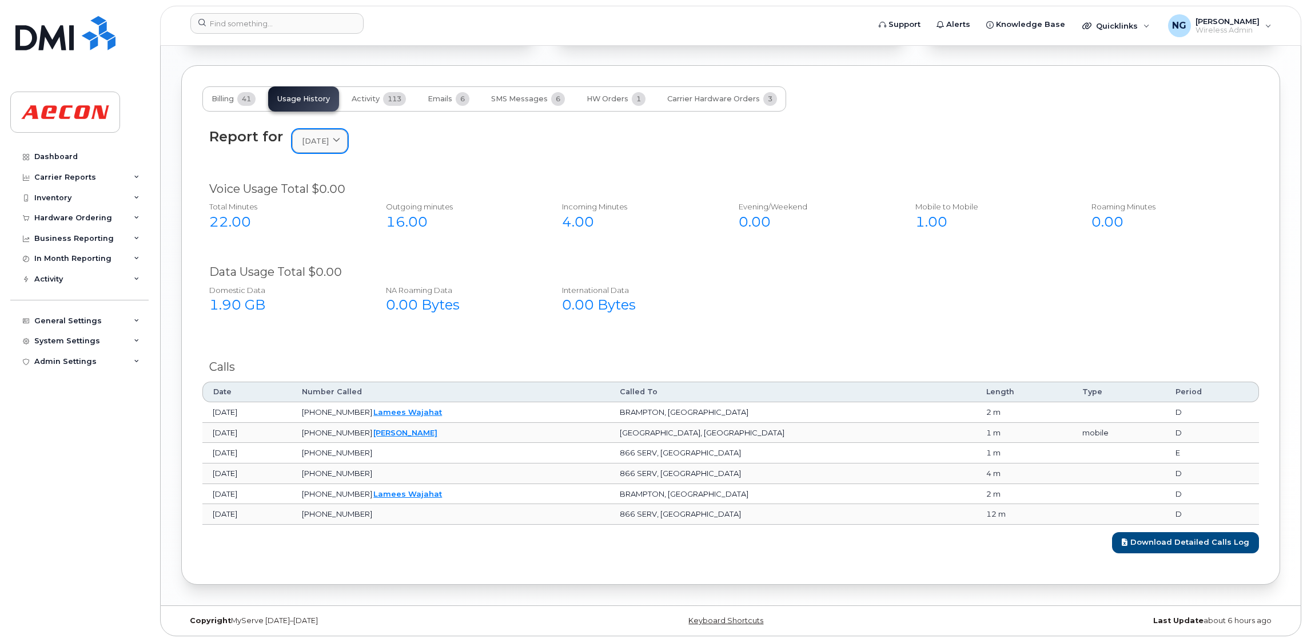
click at [340, 140] on icon at bounding box center [336, 140] width 7 height 7
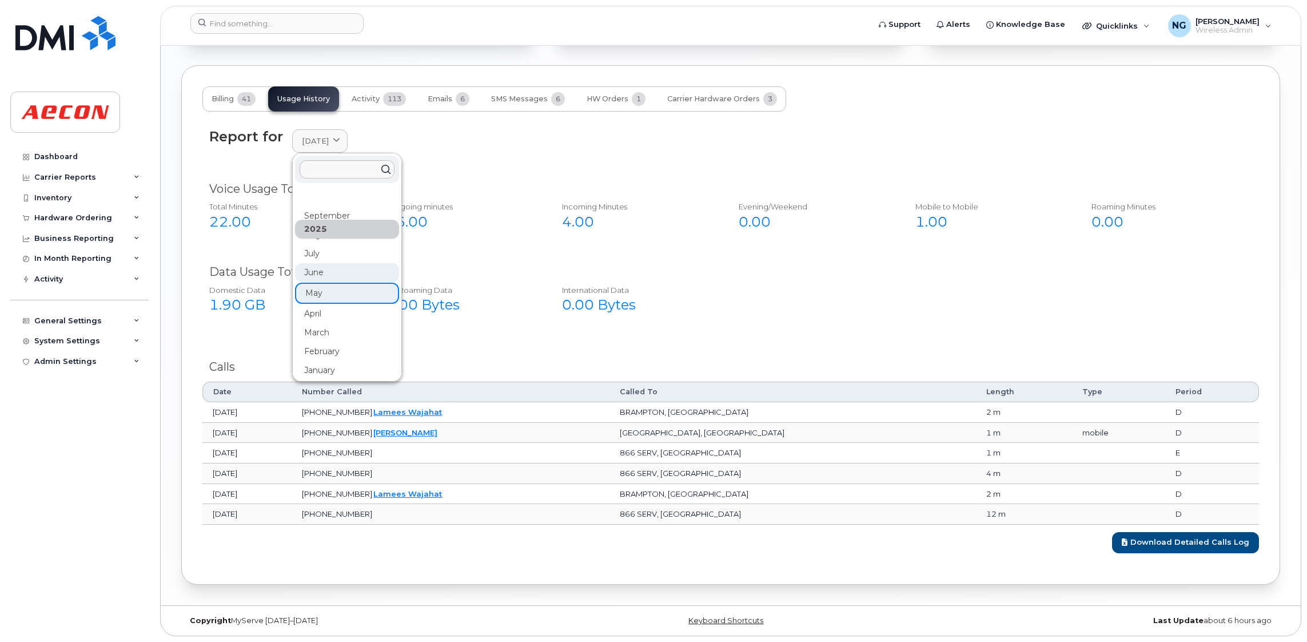
click at [336, 274] on div "June" at bounding box center [347, 272] width 104 height 19
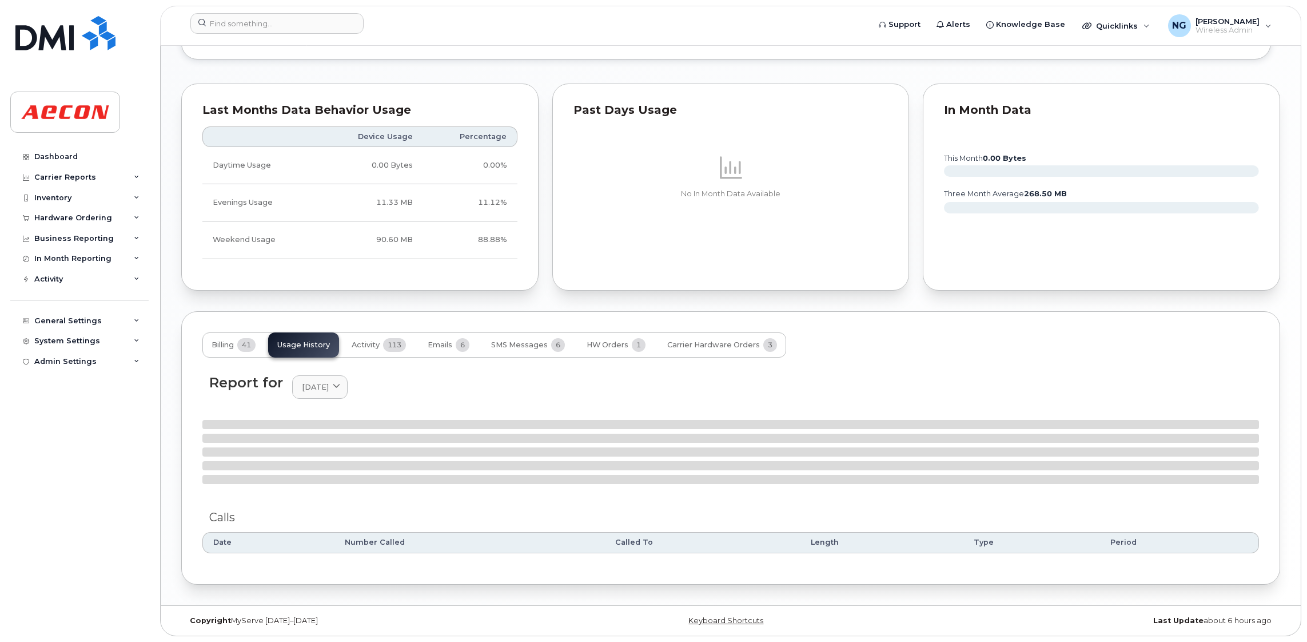
scroll to position [1041, 0]
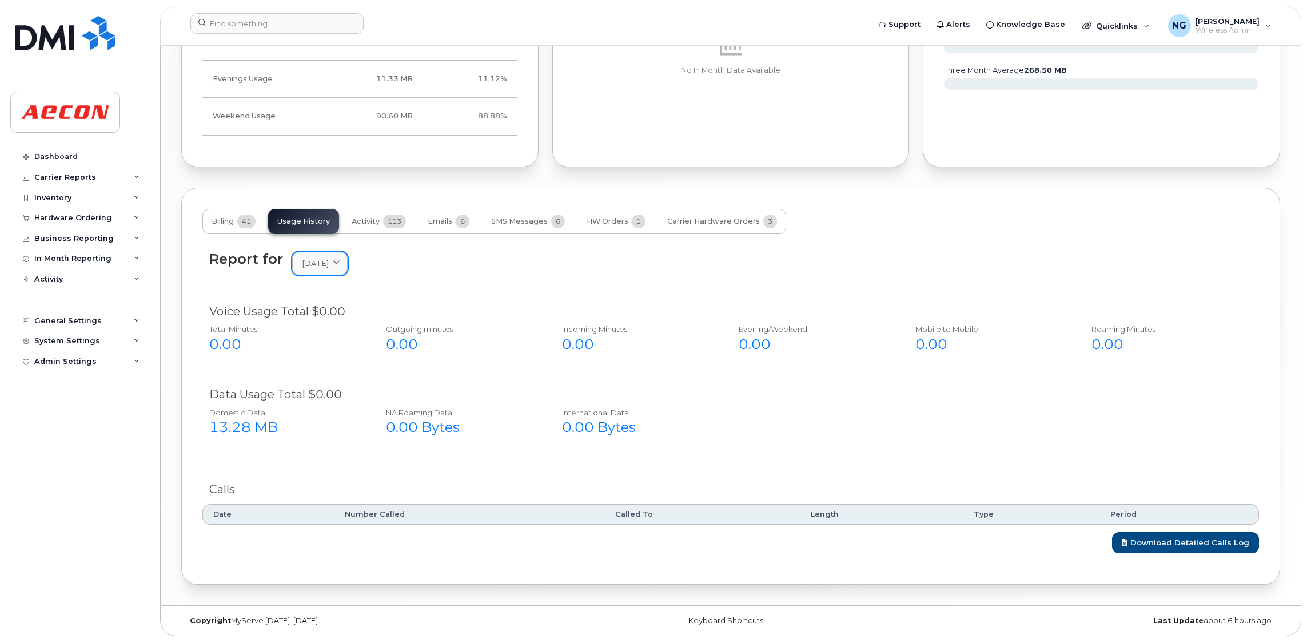
click at [340, 262] on icon at bounding box center [336, 263] width 7 height 7
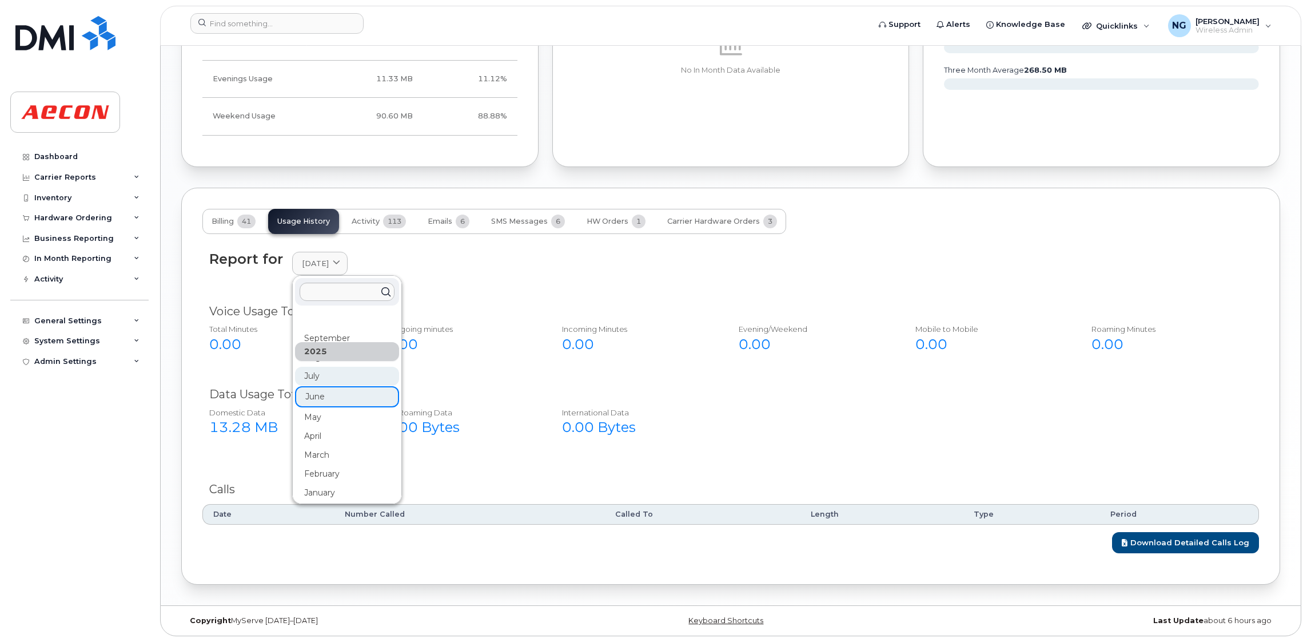
click at [337, 377] on div "July" at bounding box center [347, 376] width 104 height 19
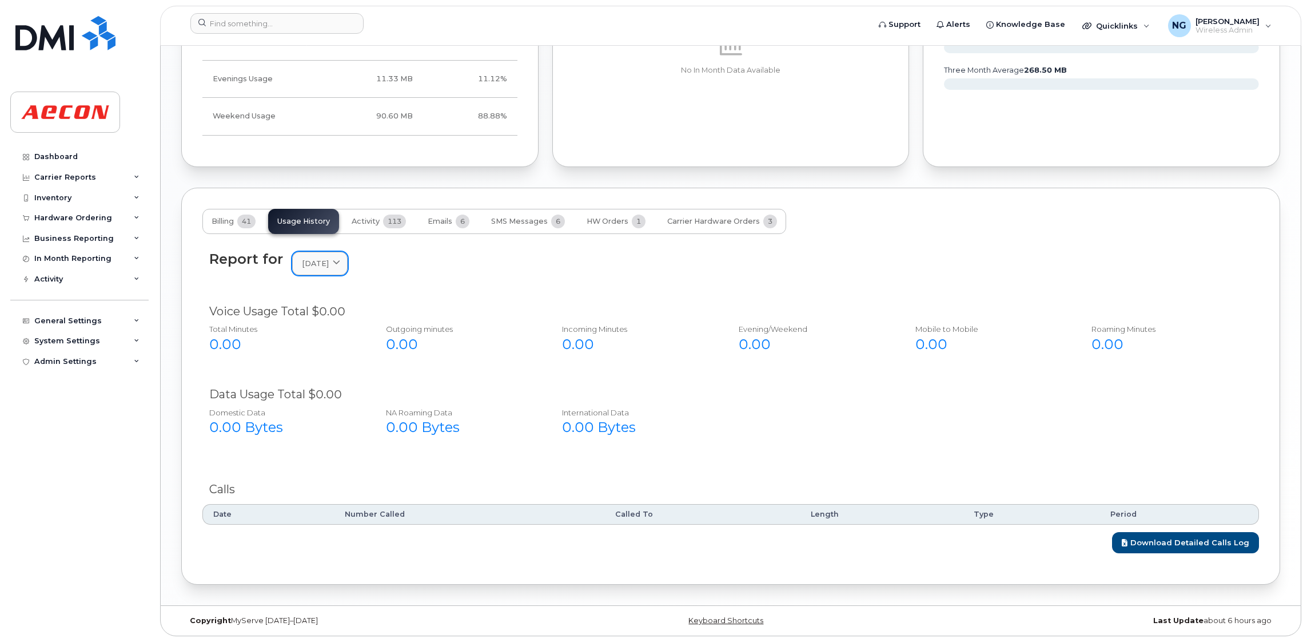
click at [348, 260] on link "July 2025" at bounding box center [319, 263] width 55 height 23
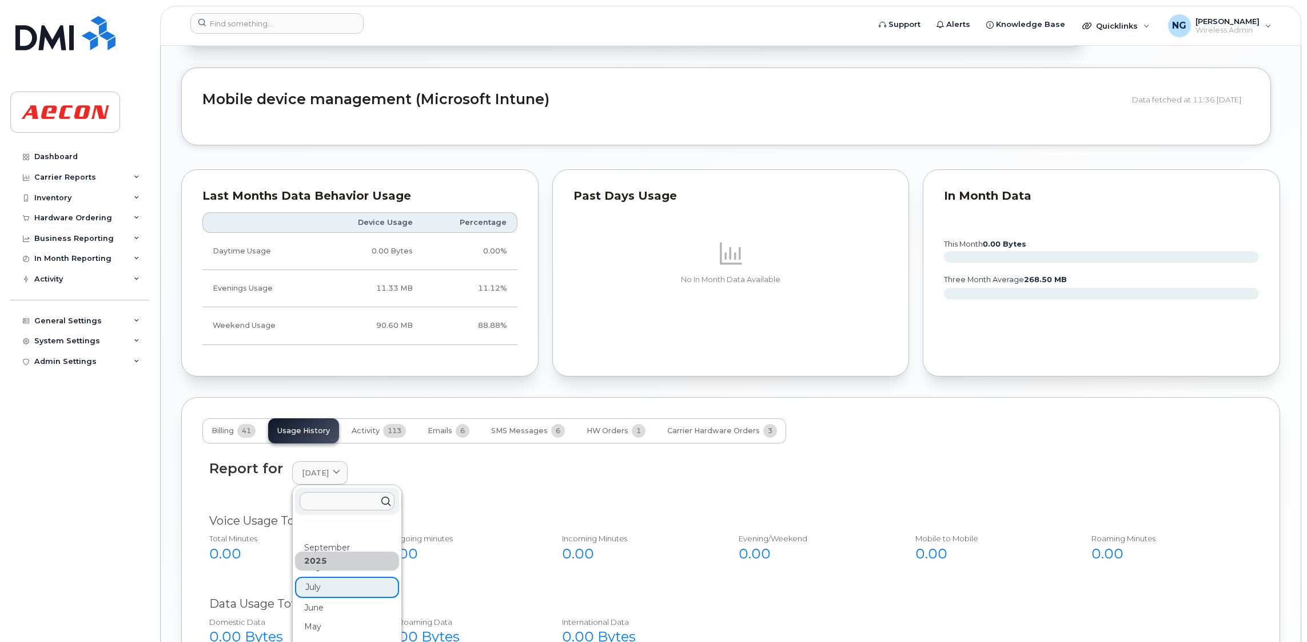
scroll to position [955, 0]
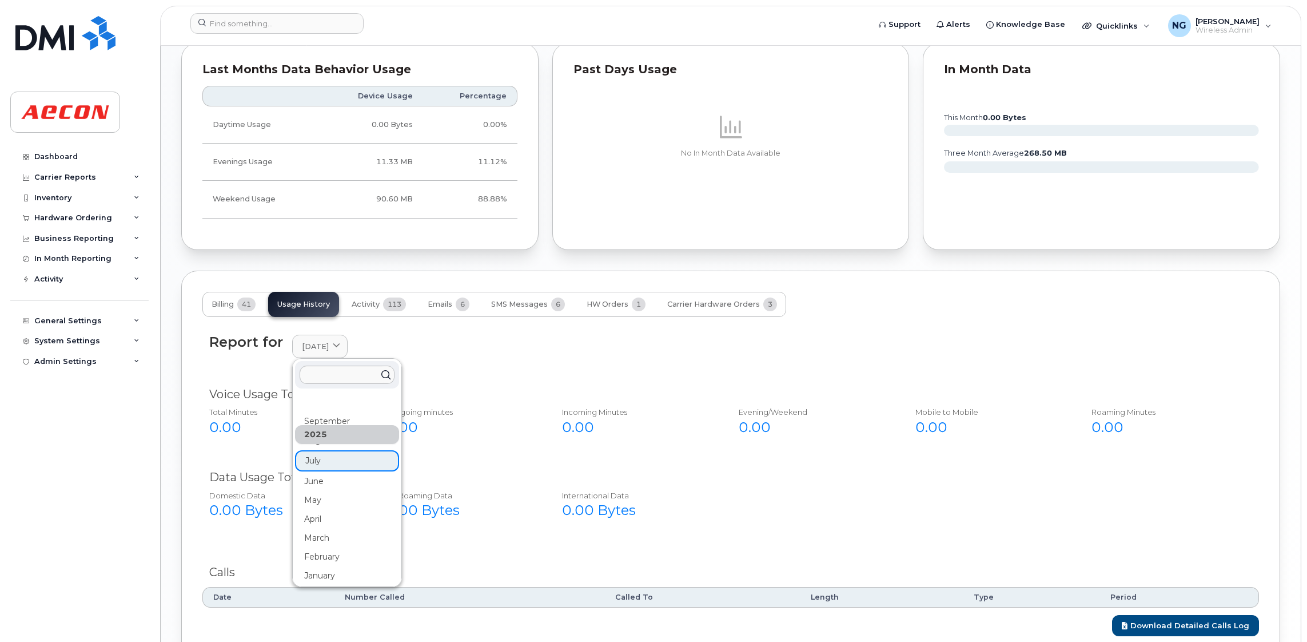
click at [341, 437] on div "2025" at bounding box center [347, 434] width 104 height 19
click at [327, 422] on div "September" at bounding box center [347, 421] width 104 height 19
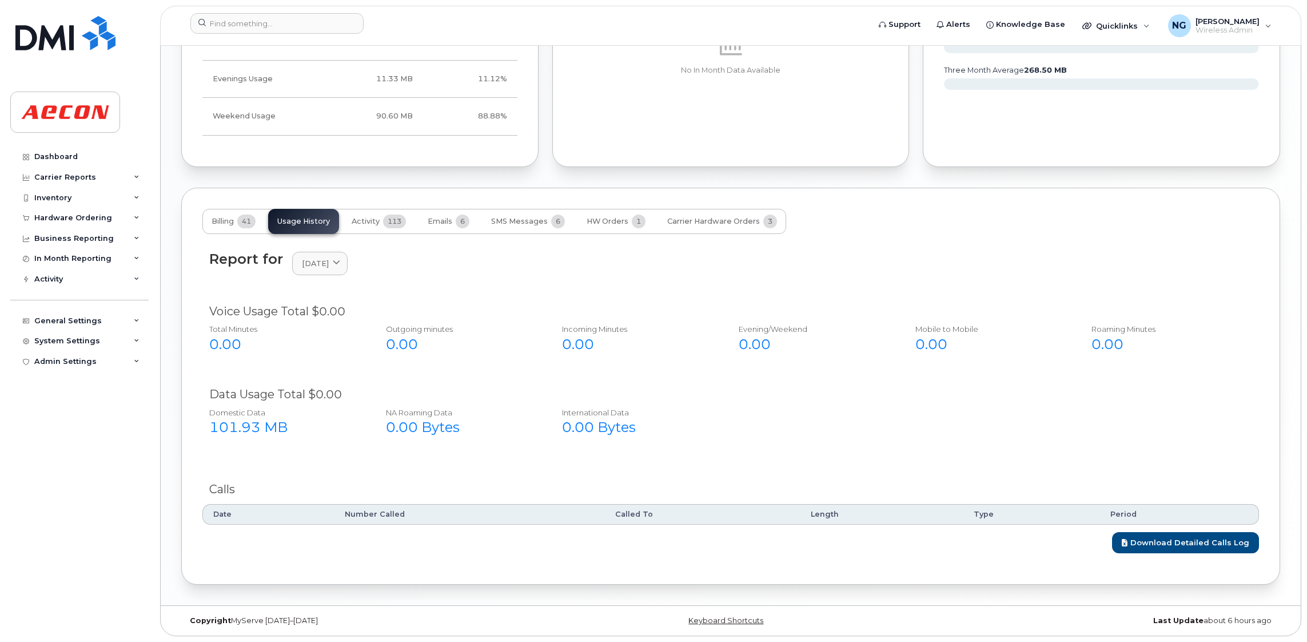
scroll to position [869, 0]
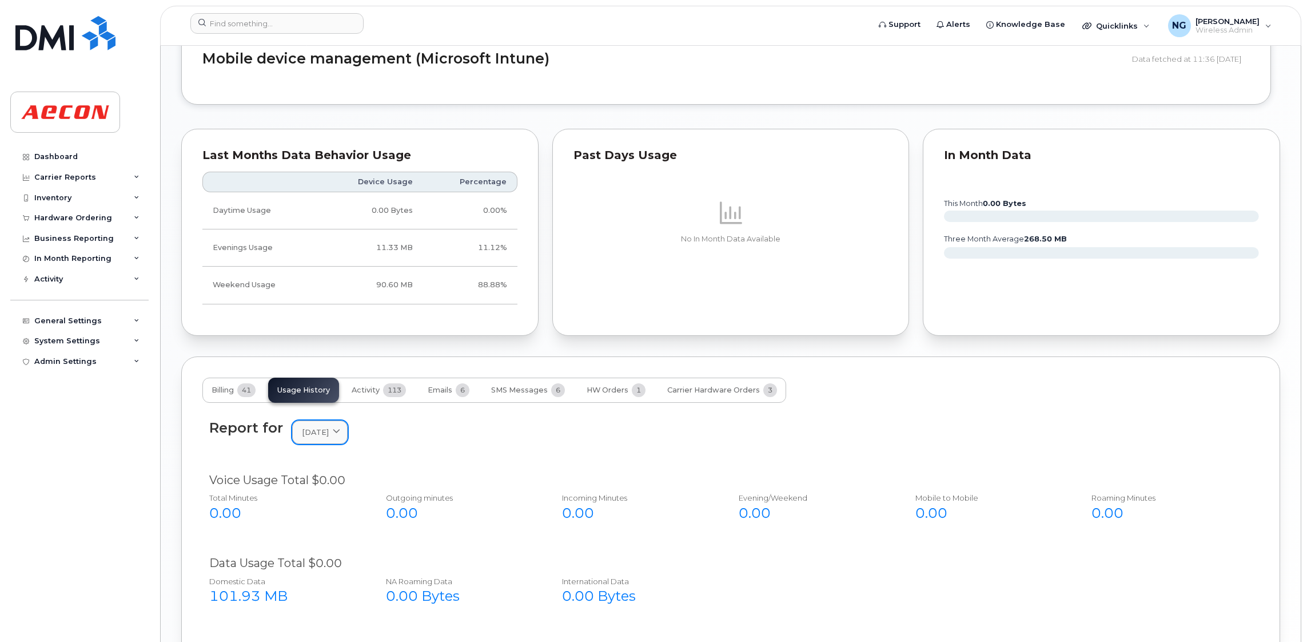
click at [340, 433] on icon at bounding box center [336, 431] width 7 height 7
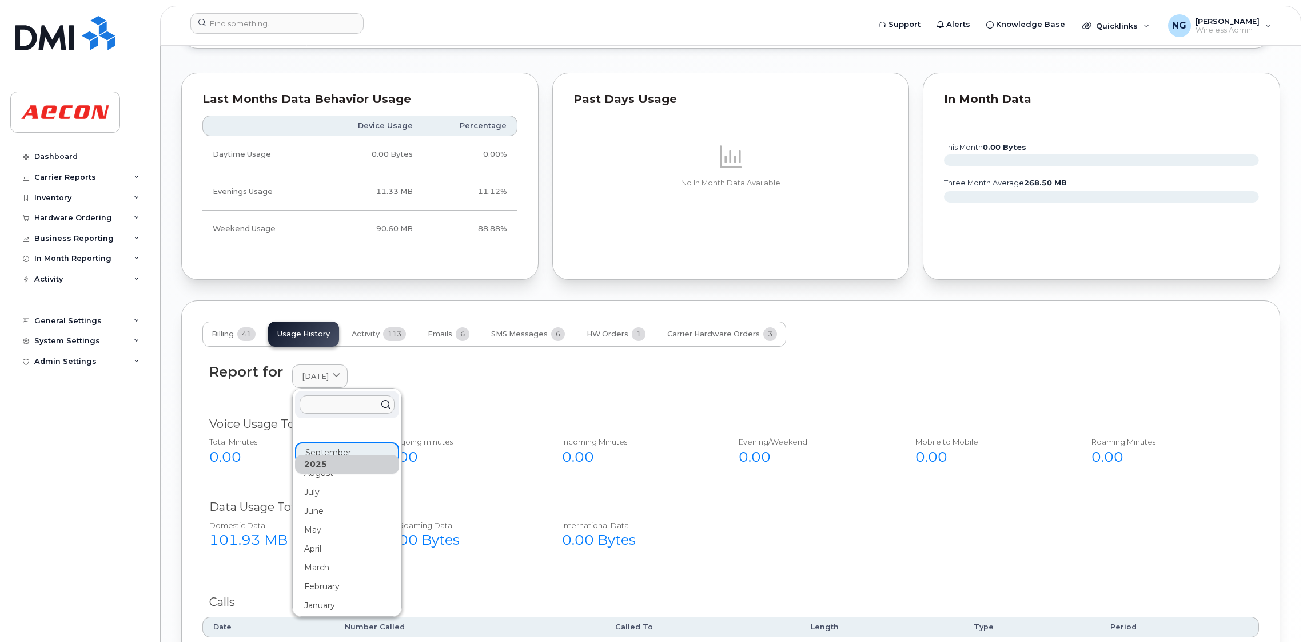
scroll to position [955, 0]
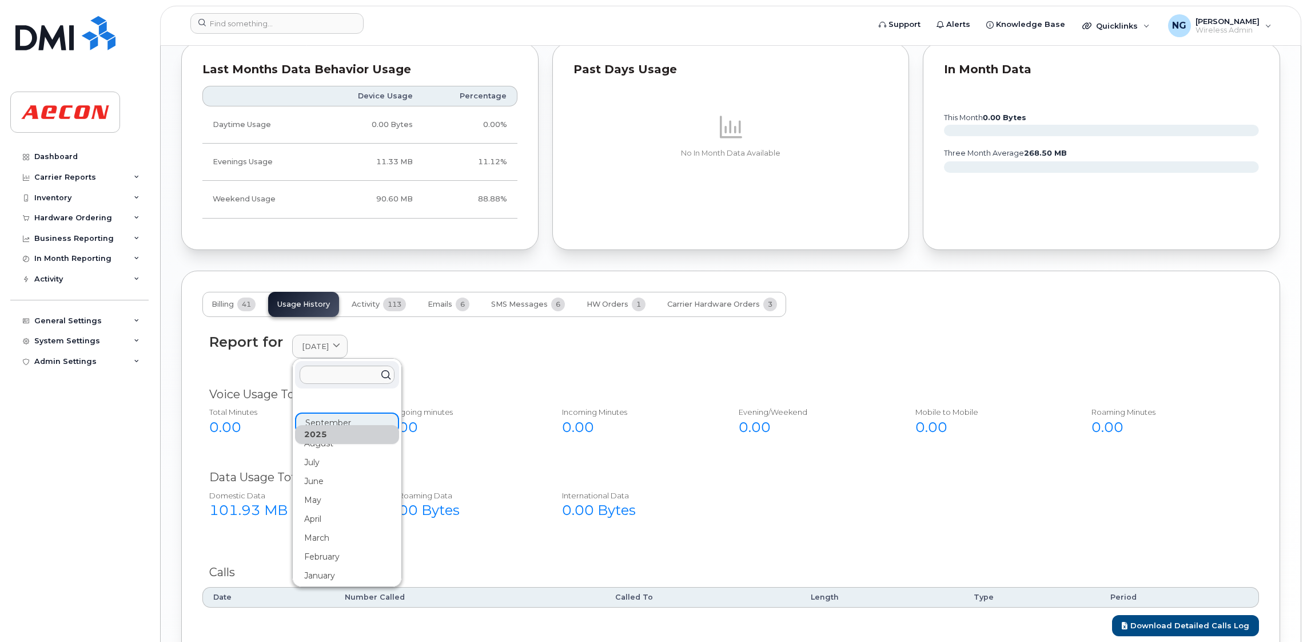
click at [818, 411] on div "Evening/Weekend" at bounding box center [815, 412] width 152 height 11
click at [253, 517] on div "101.93 MB" at bounding box center [285, 509] width 152 height 19
click at [327, 444] on div "2025" at bounding box center [347, 434] width 104 height 19
click at [314, 447] on div "August" at bounding box center [347, 443] width 104 height 19
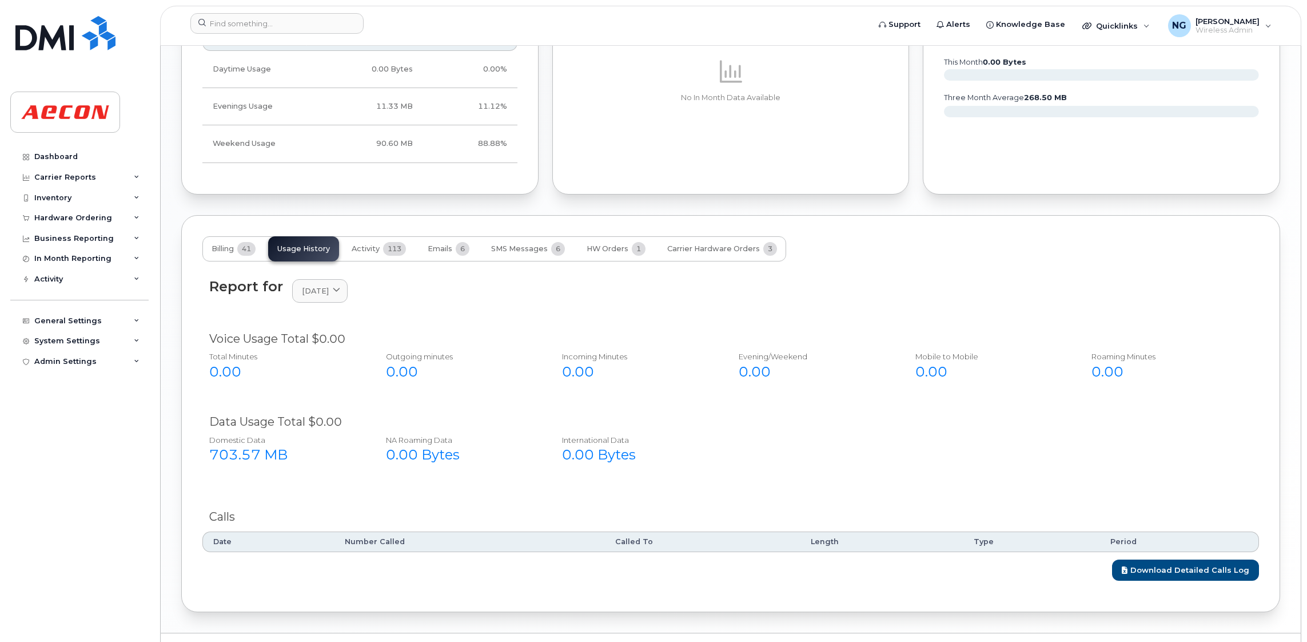
scroll to position [1041, 0]
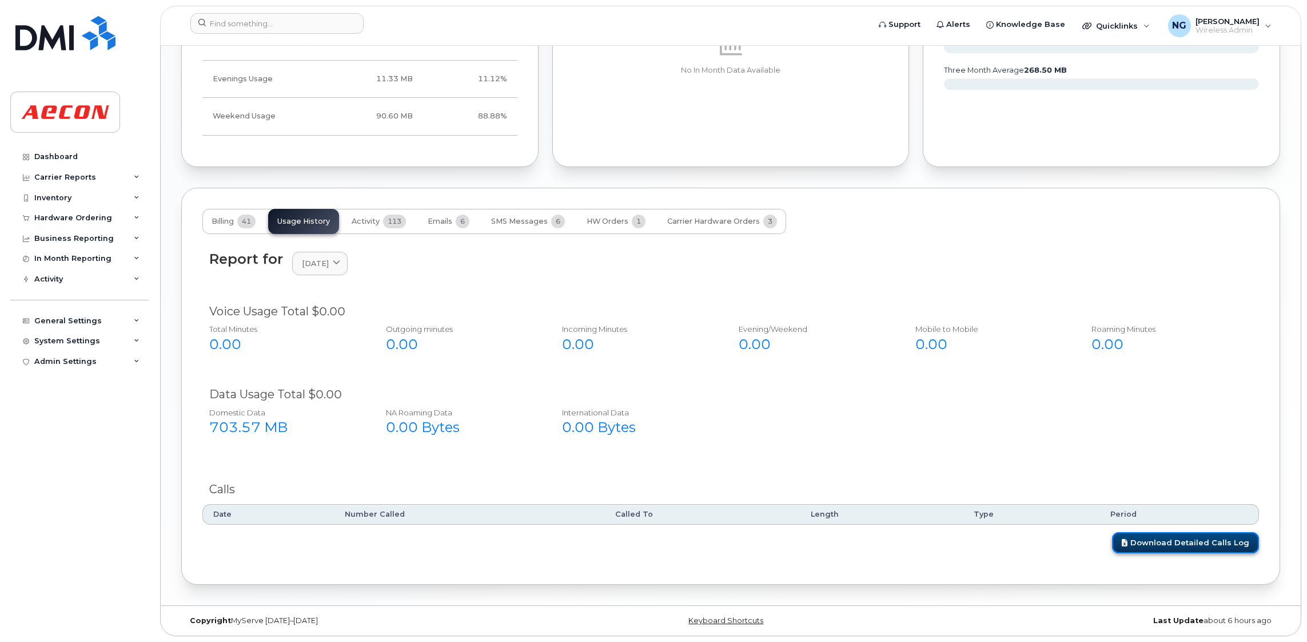
click at [1205, 548] on link "Download Detailed Calls Log" at bounding box center [1185, 542] width 147 height 21
drag, startPoint x: 653, startPoint y: 573, endPoint x: 602, endPoint y: 540, distance: 61.5
click at [653, 573] on div "Billing 41 Usage History Activity 113 Emails 6 SMS Messages 6 HW Orders 1 Carri…" at bounding box center [730, 386] width 1099 height 397
click at [348, 261] on link "August 2025" at bounding box center [319, 263] width 55 height 23
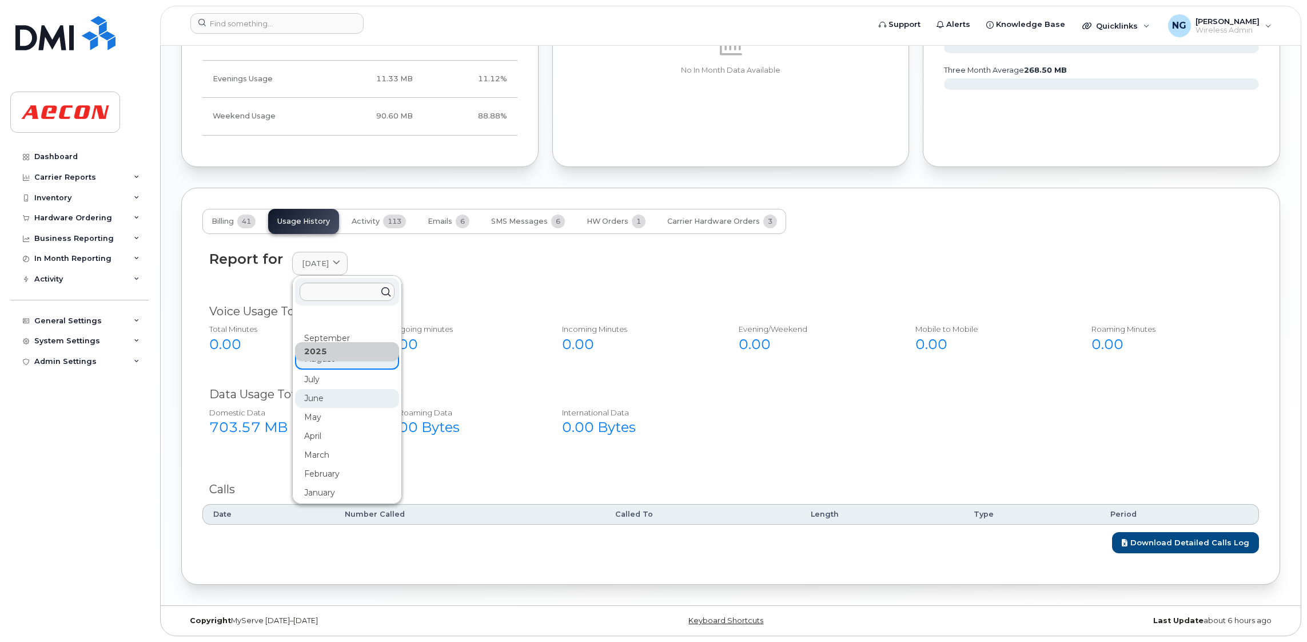
click at [334, 395] on div "June" at bounding box center [347, 398] width 104 height 19
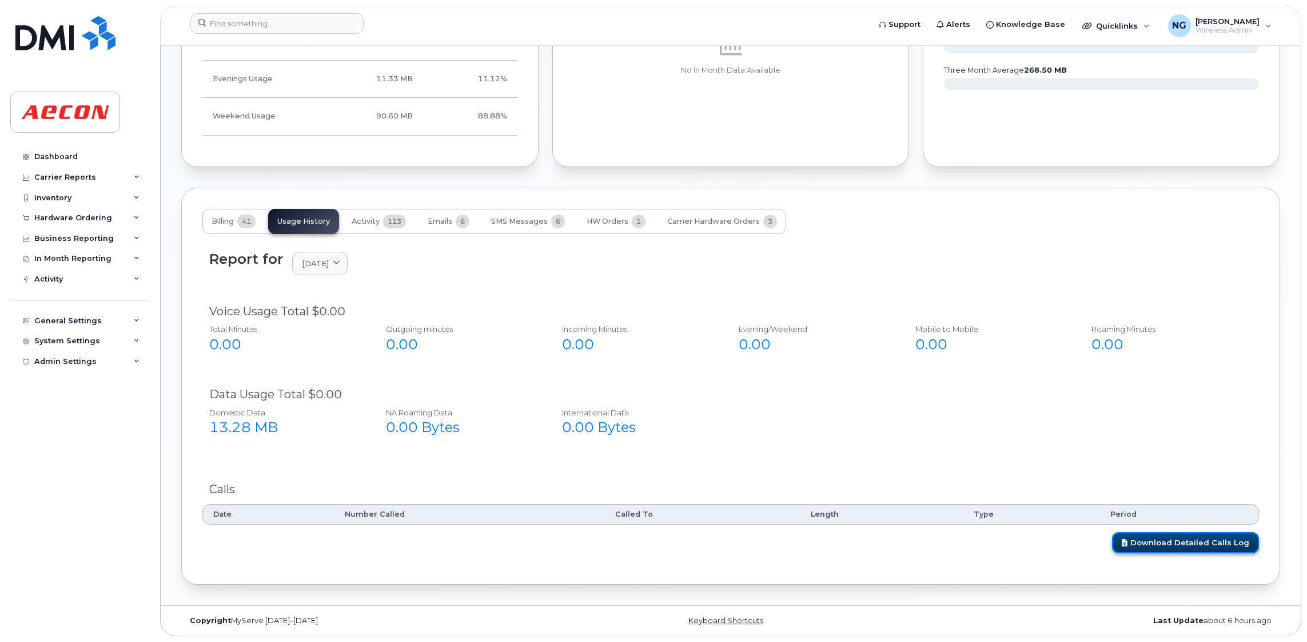
click at [1195, 543] on link "Download Detailed Calls Log" at bounding box center [1185, 542] width 147 height 21
click at [1186, 374] on div "Voice Usage Total $0.00 Total Minutes 0.00 Outgoing minutes 0.00 Incoming Minut…" at bounding box center [730, 376] width 1057 height 160
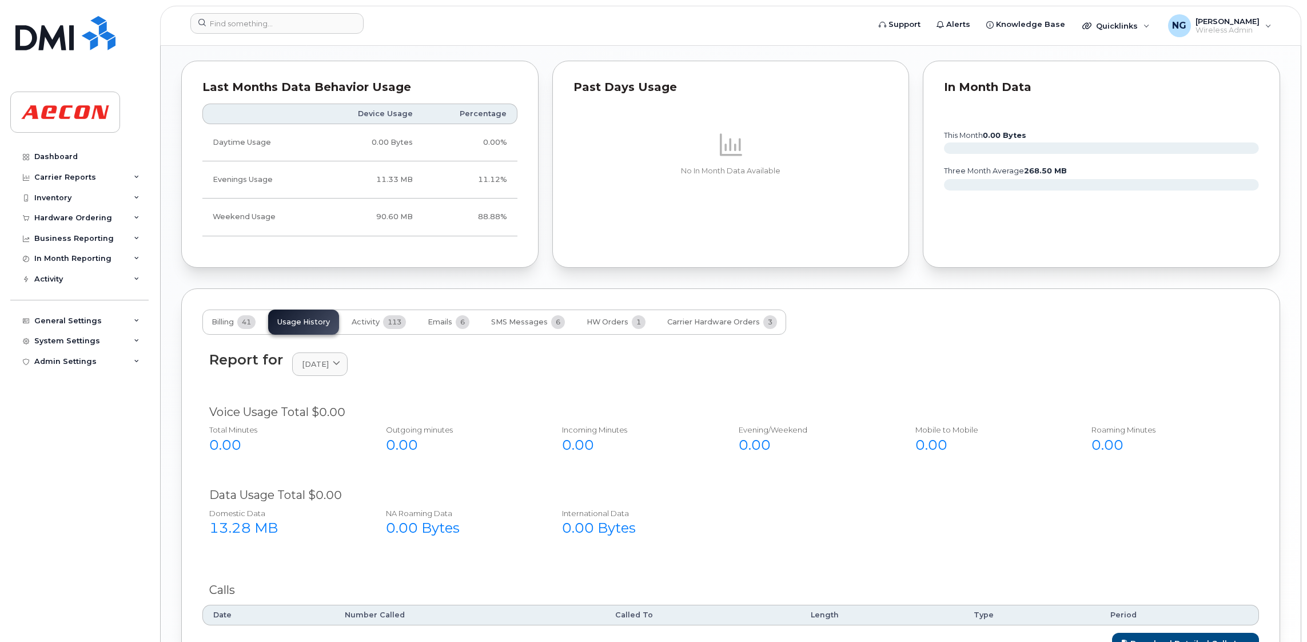
scroll to position [955, 0]
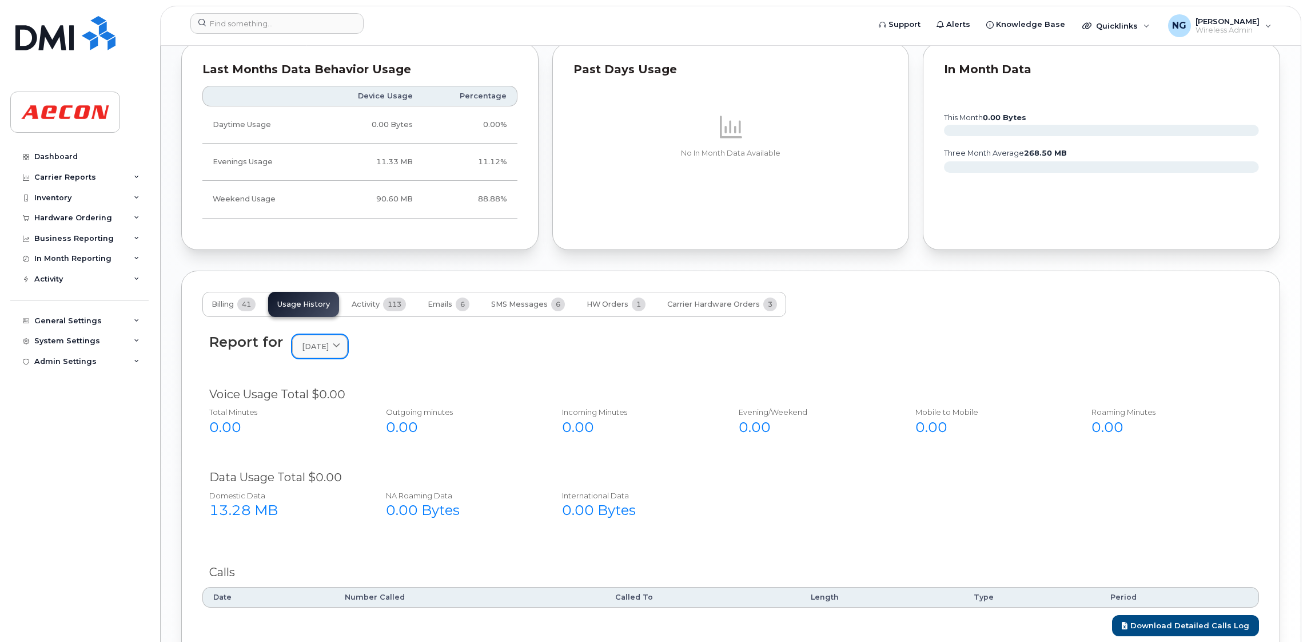
click at [340, 350] on icon at bounding box center [336, 345] width 7 height 7
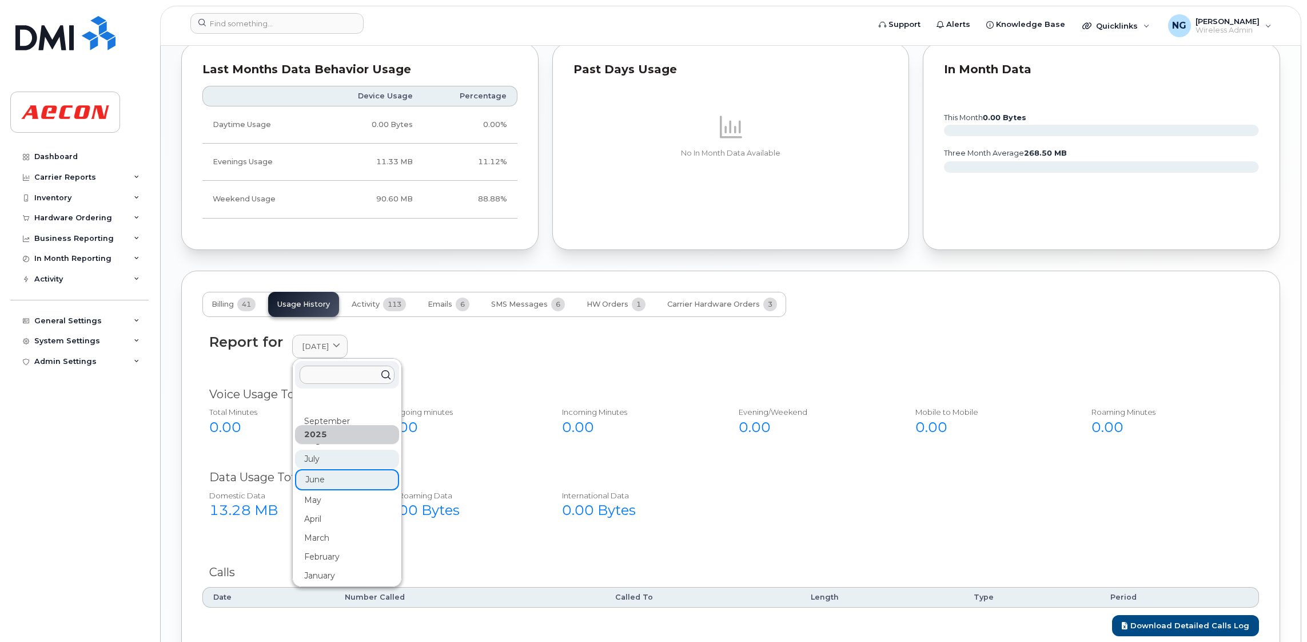
click at [328, 462] on div "July" at bounding box center [347, 458] width 104 height 19
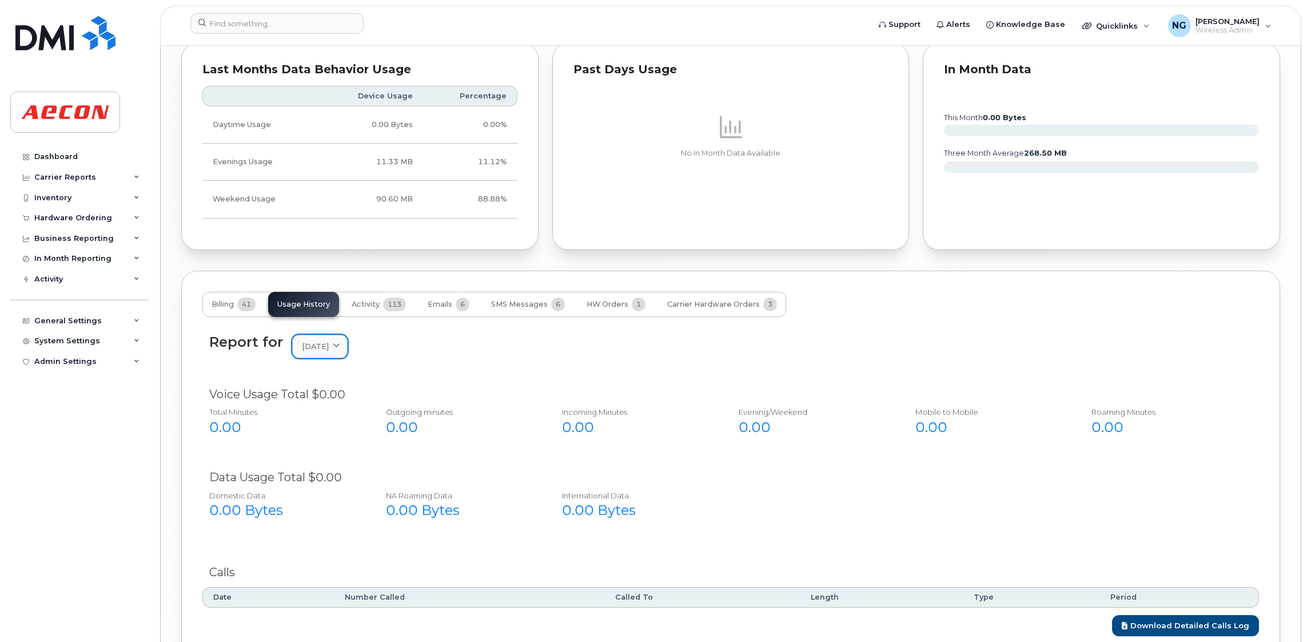
click at [340, 349] on icon at bounding box center [336, 345] width 7 height 7
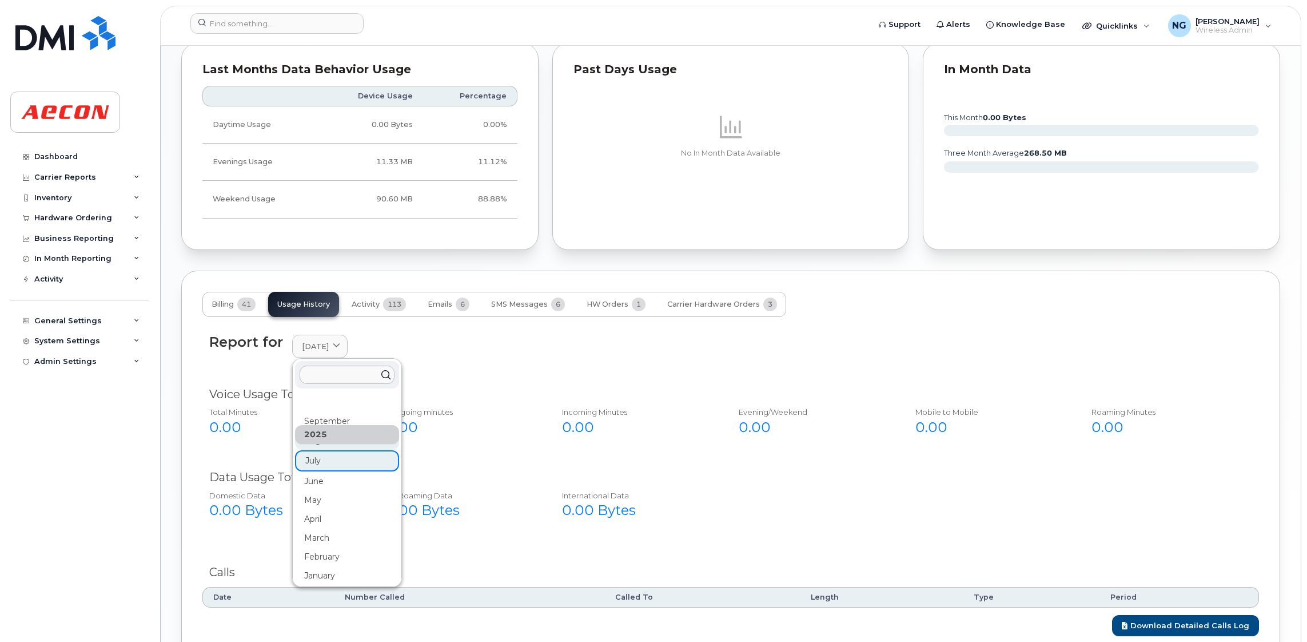
click at [341, 448] on div "August" at bounding box center [347, 440] width 104 height 19
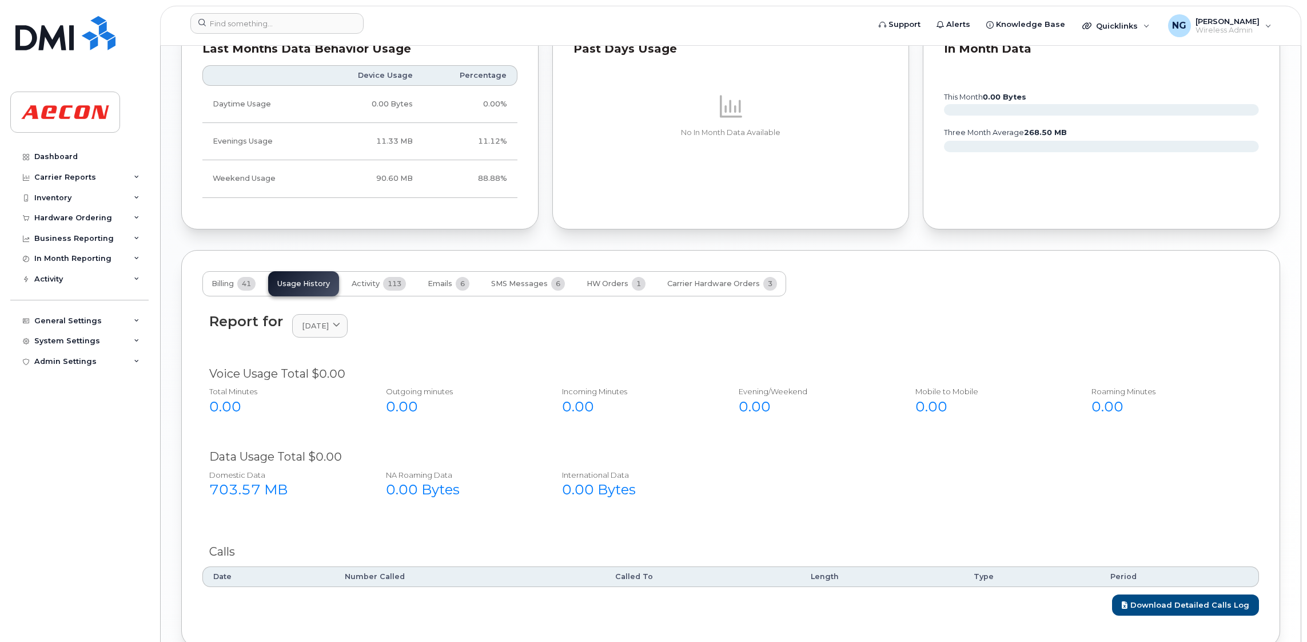
scroll to position [1041, 0]
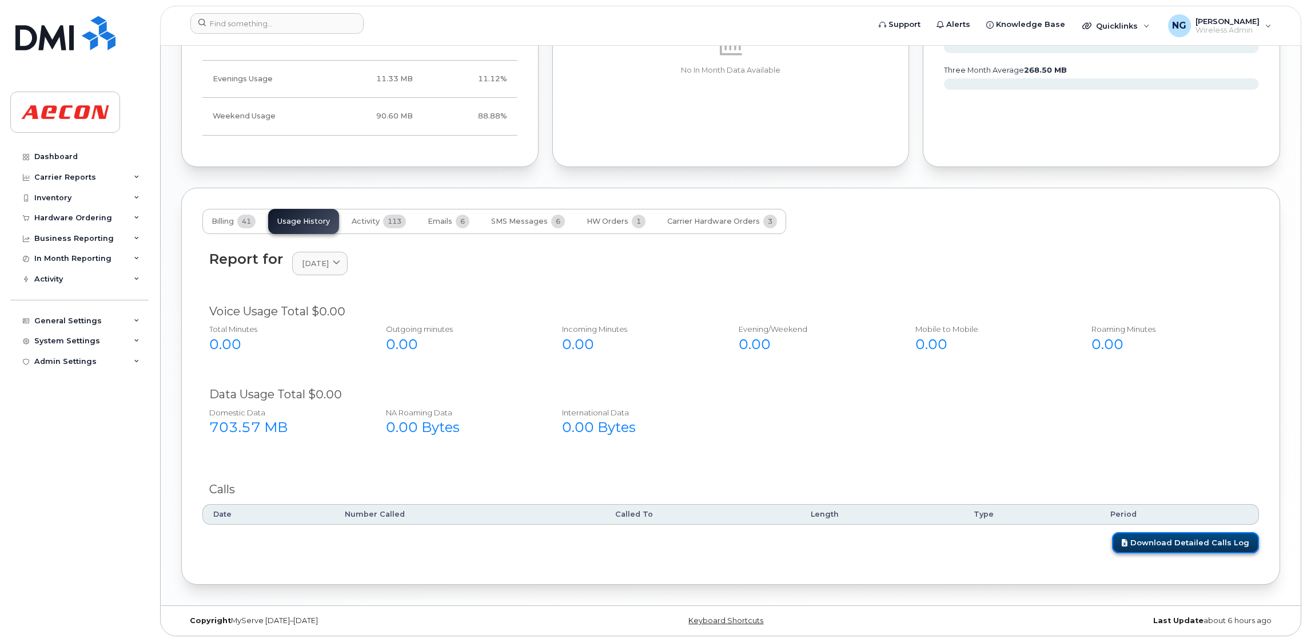
click at [1165, 548] on link "Download Detailed Calls Log" at bounding box center [1185, 542] width 147 height 21
click at [71, 399] on div "Dashboard Carrier Reports Monthly Billing Data Daily Data Pooling Data Behavior…" at bounding box center [80, 385] width 141 height 478
drag, startPoint x: 732, startPoint y: 349, endPoint x: 733, endPoint y: 342, distance: 7.5
click at [732, 345] on div "Evening/Weekend 0.00" at bounding box center [815, 338] width 170 height 39
click at [340, 262] on icon at bounding box center [336, 263] width 7 height 7
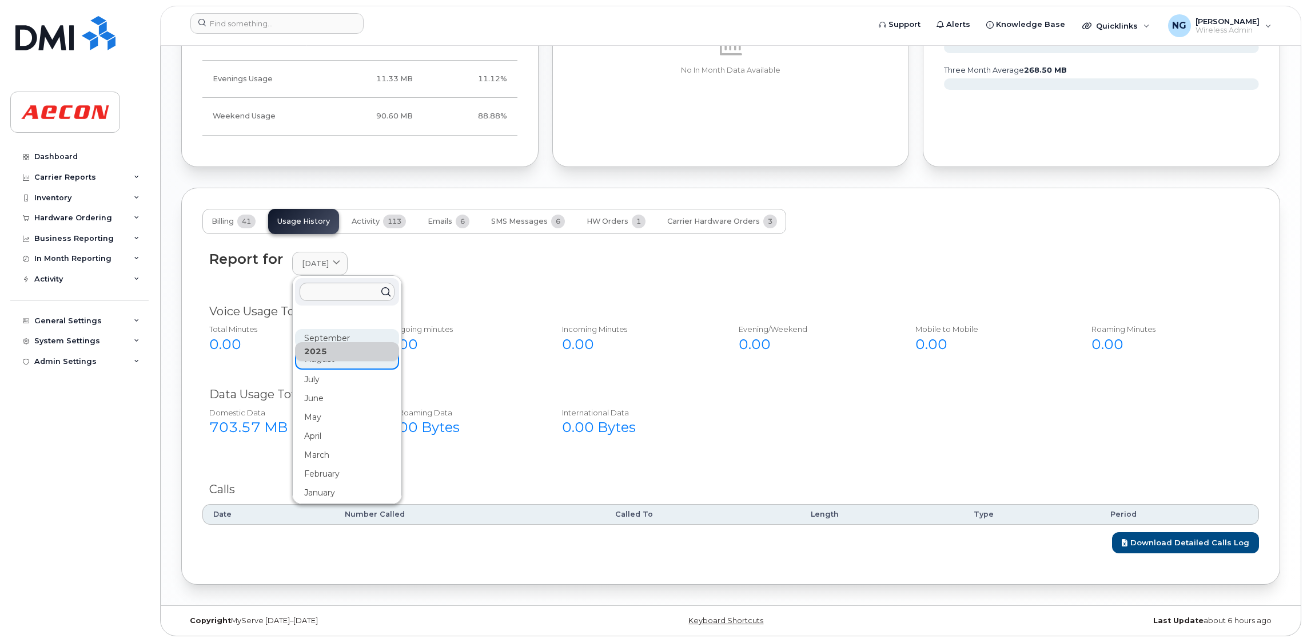
click at [334, 333] on div "September" at bounding box center [347, 338] width 104 height 19
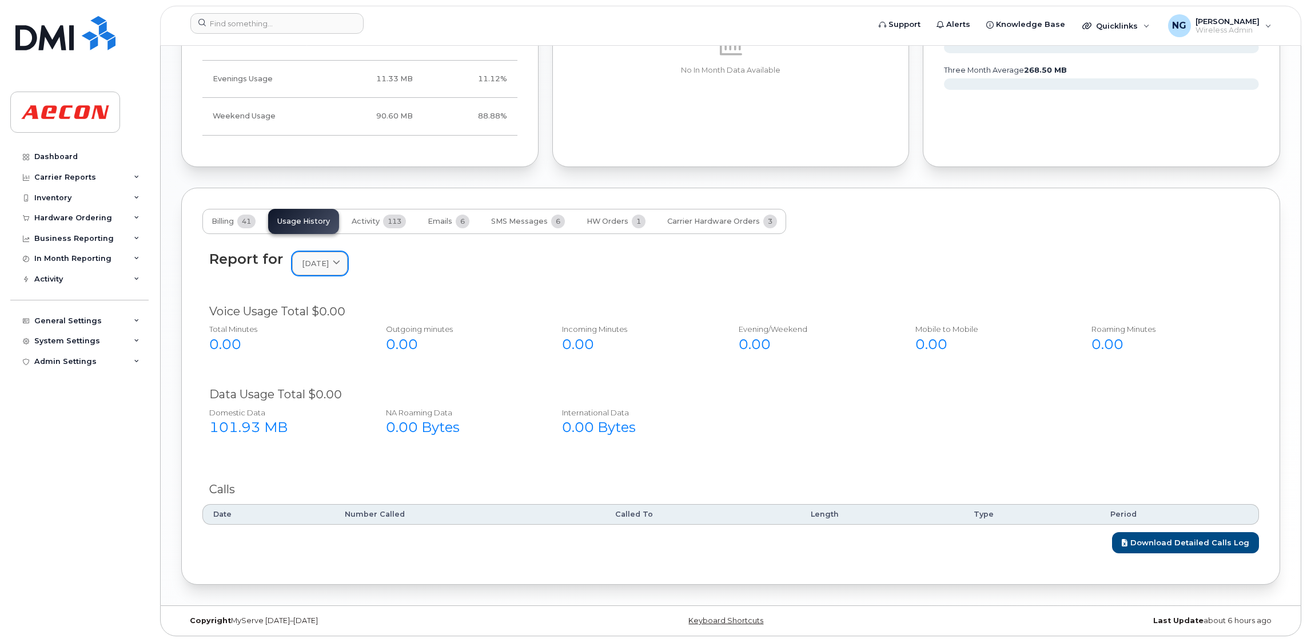
click at [340, 263] on icon at bounding box center [336, 263] width 7 height 7
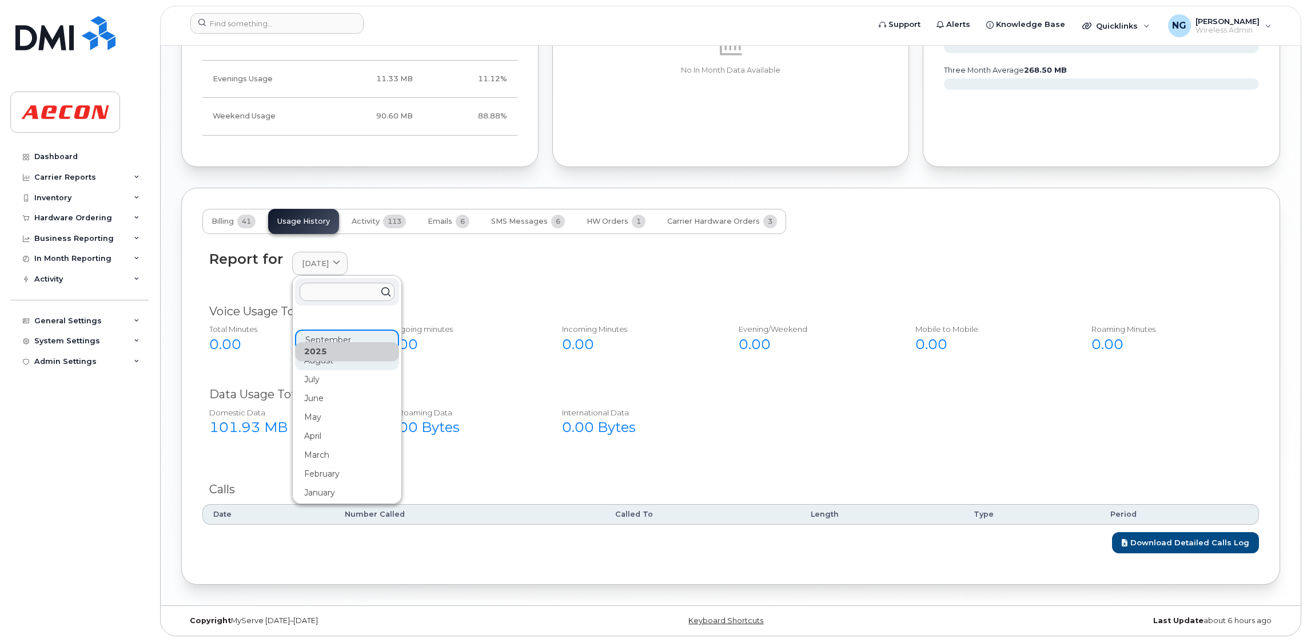
click at [325, 360] on div "August" at bounding box center [347, 360] width 104 height 19
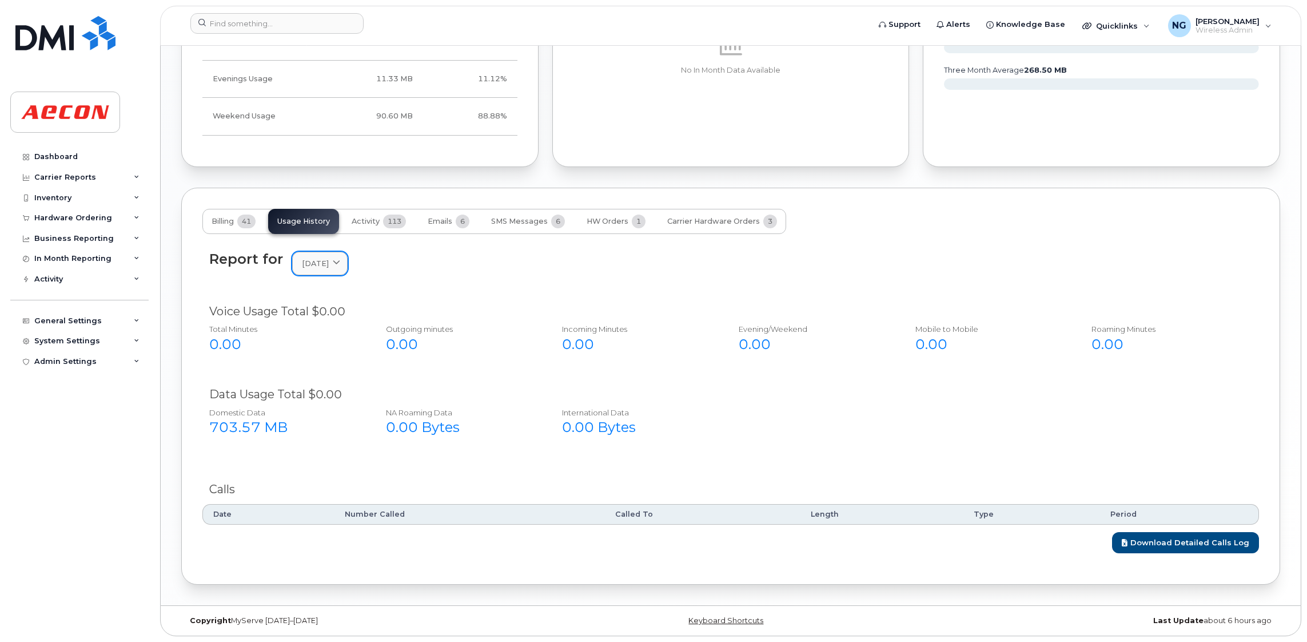
click at [340, 260] on icon at bounding box center [336, 263] width 7 height 7
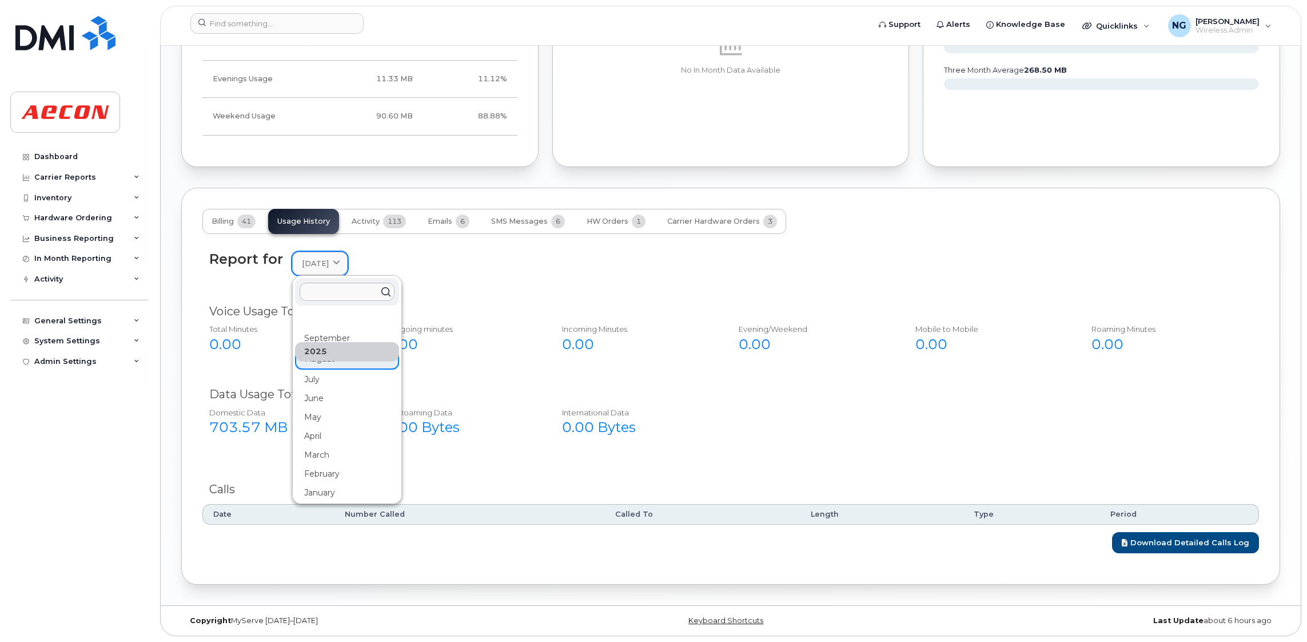
click at [332, 378] on div "July" at bounding box center [347, 379] width 104 height 19
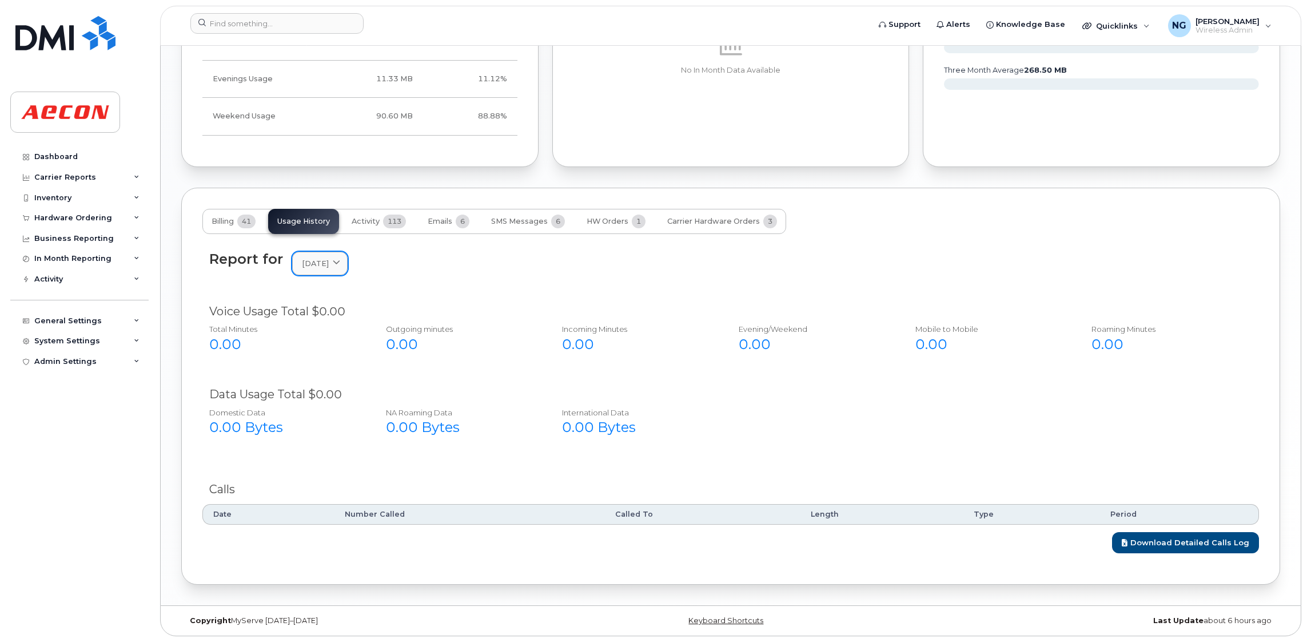
click at [340, 260] on icon at bounding box center [336, 263] width 7 height 7
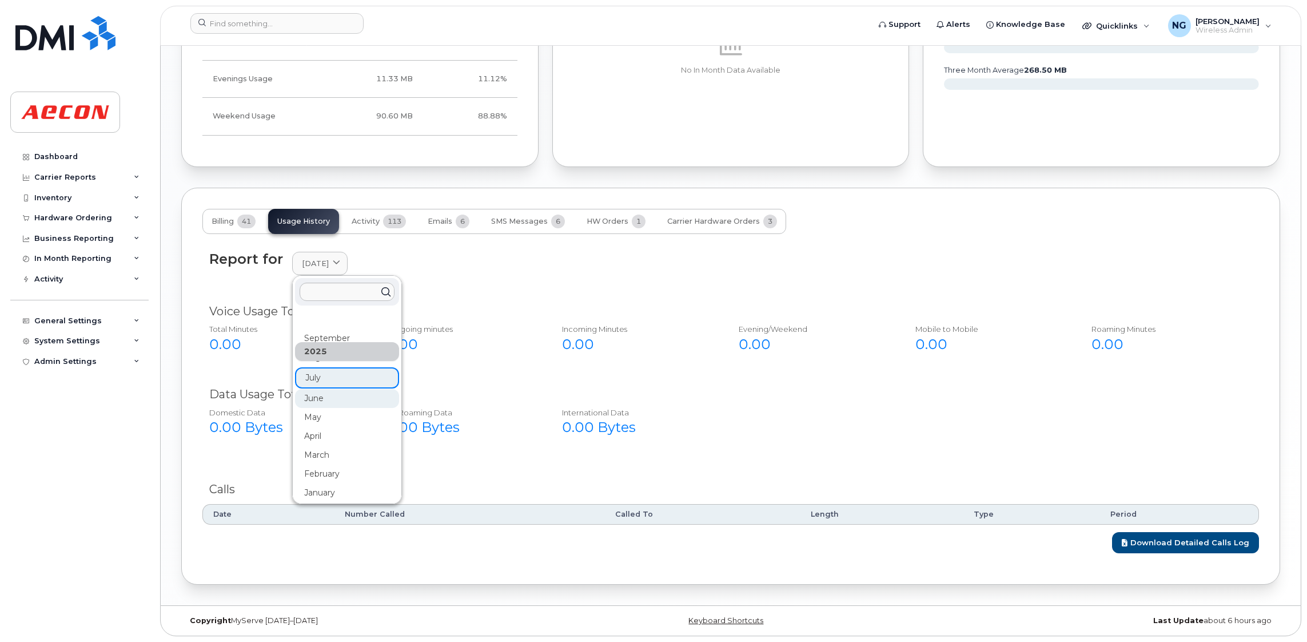
click at [321, 399] on div "June" at bounding box center [347, 398] width 104 height 19
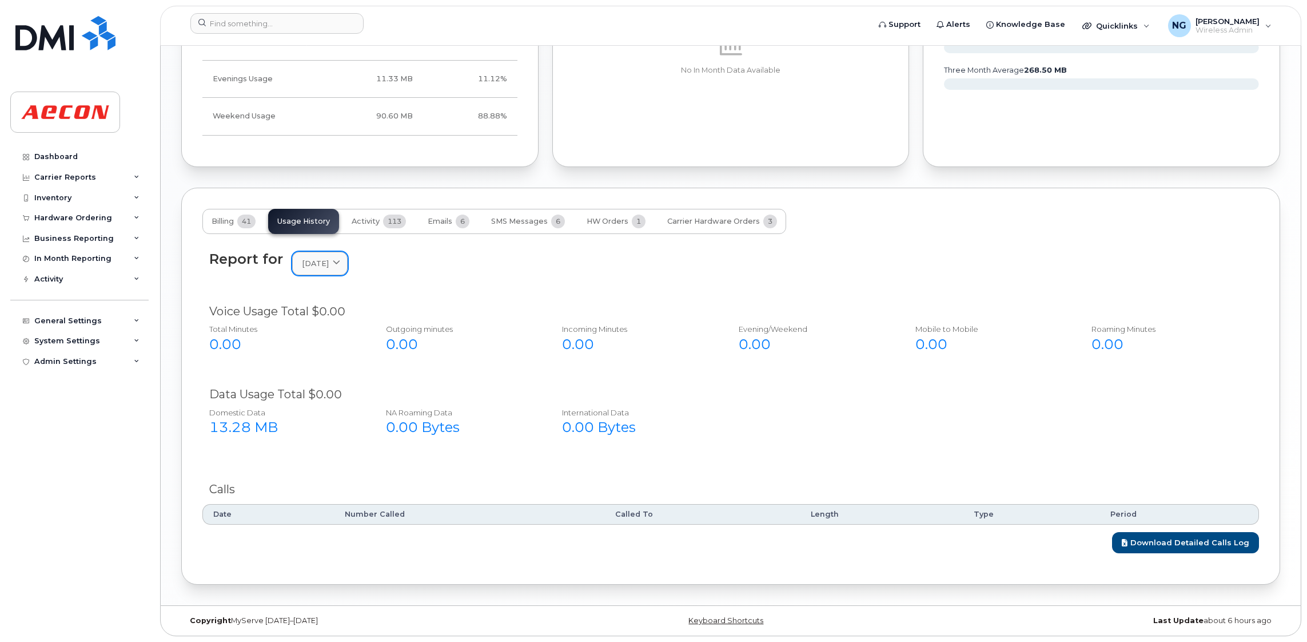
click at [340, 260] on icon at bounding box center [336, 263] width 7 height 7
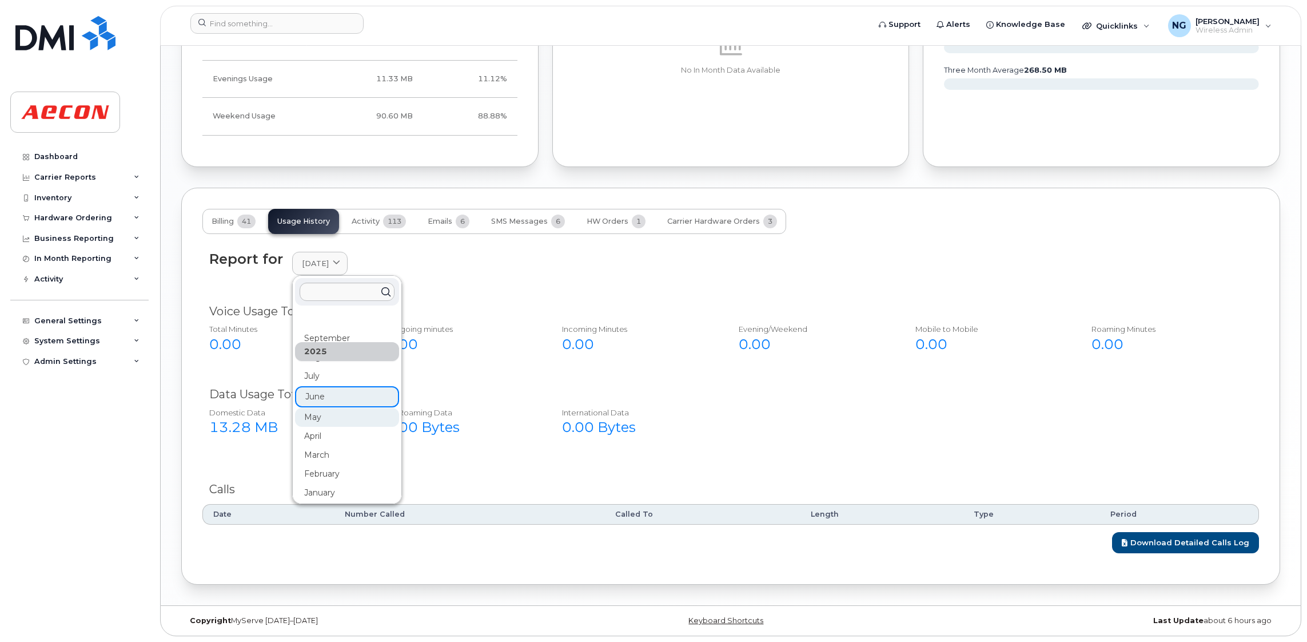
click at [321, 416] on div "May" at bounding box center [347, 417] width 104 height 19
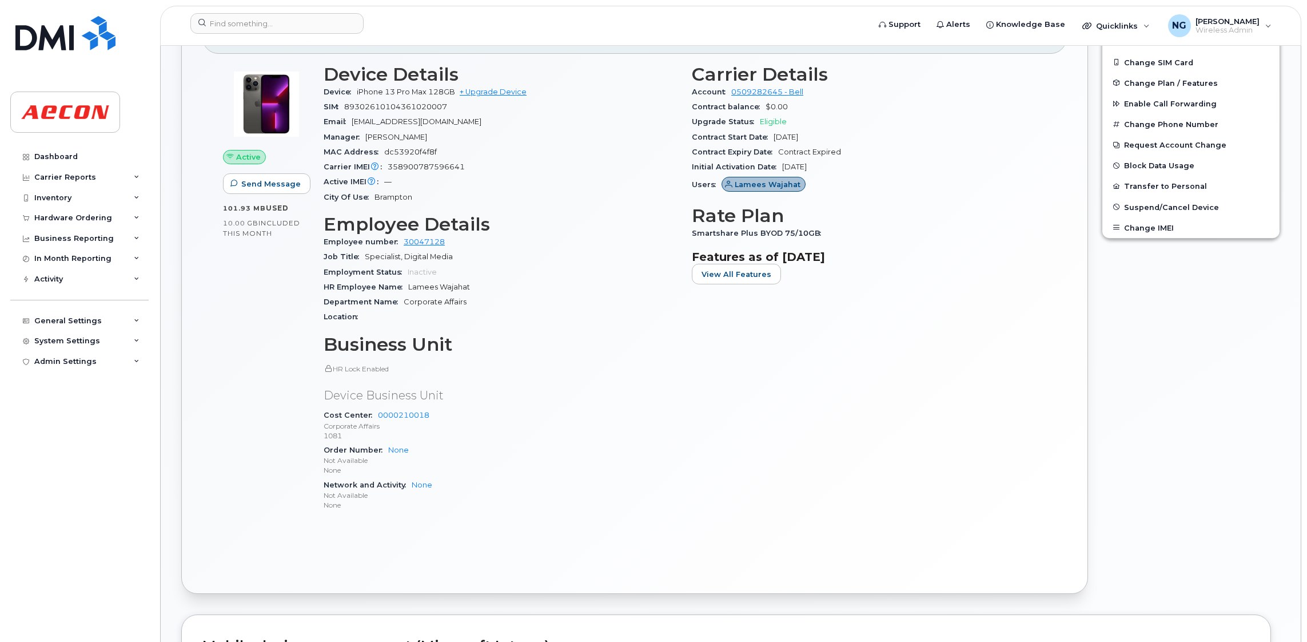
scroll to position [49, 0]
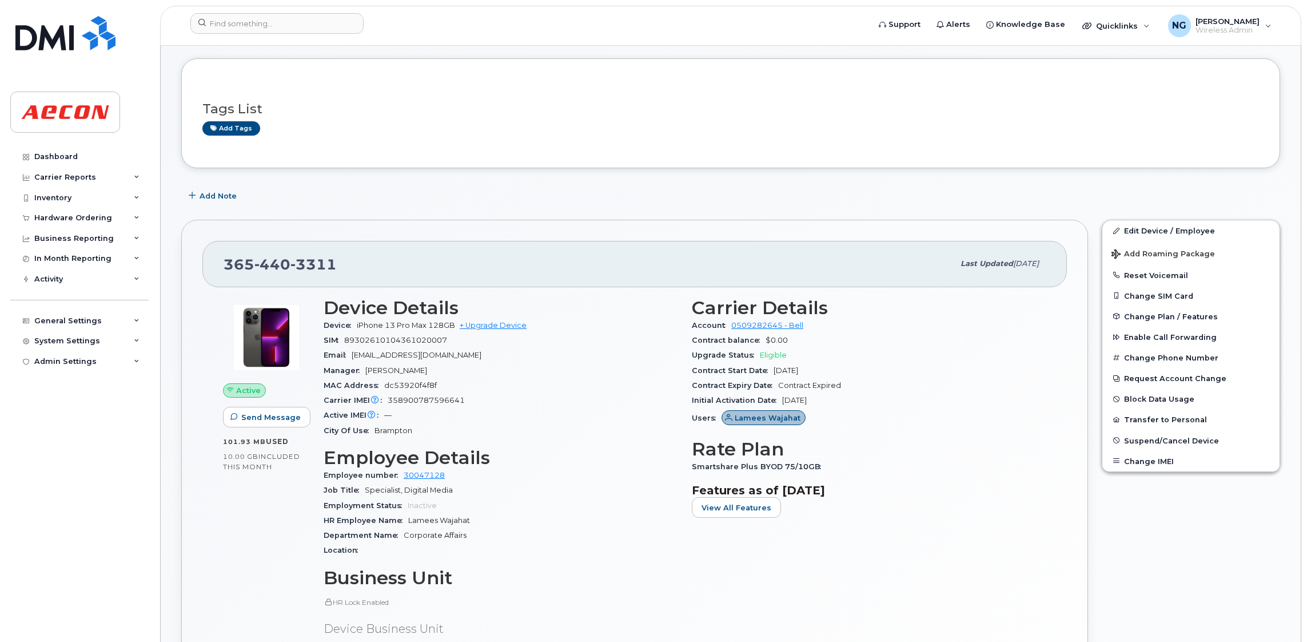
click at [440, 513] on div "HR Employee Name Lamees Wajahat" at bounding box center [501, 520] width 354 height 15
click at [569, 552] on div "Location" at bounding box center [501, 550] width 354 height 15
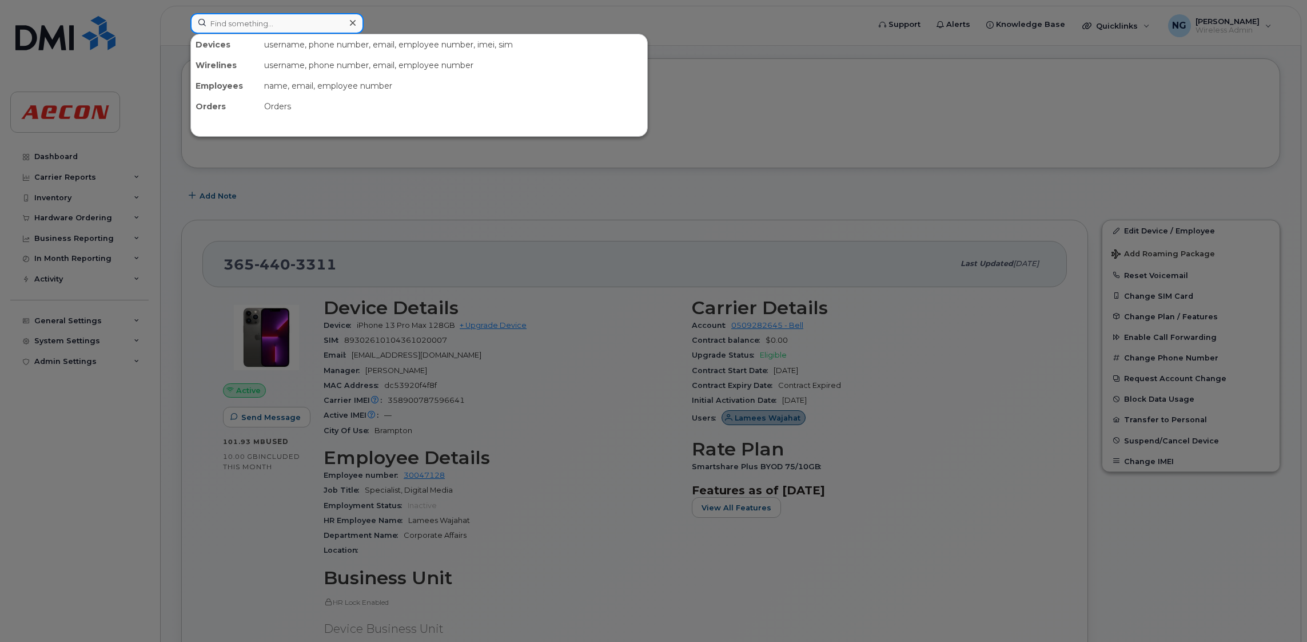
click at [272, 24] on input at bounding box center [276, 23] width 173 height 21
click at [770, 200] on div at bounding box center [653, 321] width 1307 height 642
click at [253, 19] on input at bounding box center [276, 23] width 173 height 21
paste input "289-423-4182"
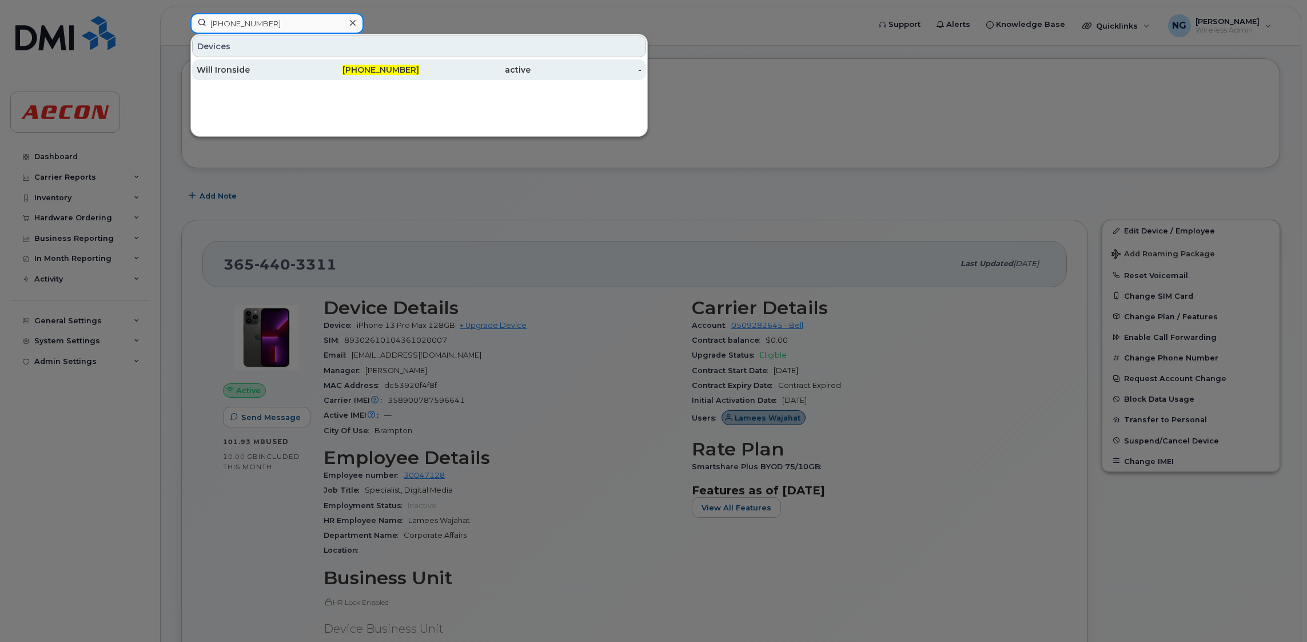
type input "289-423-4182"
click at [380, 71] on span "289-423-4182" at bounding box center [380, 70] width 77 height 10
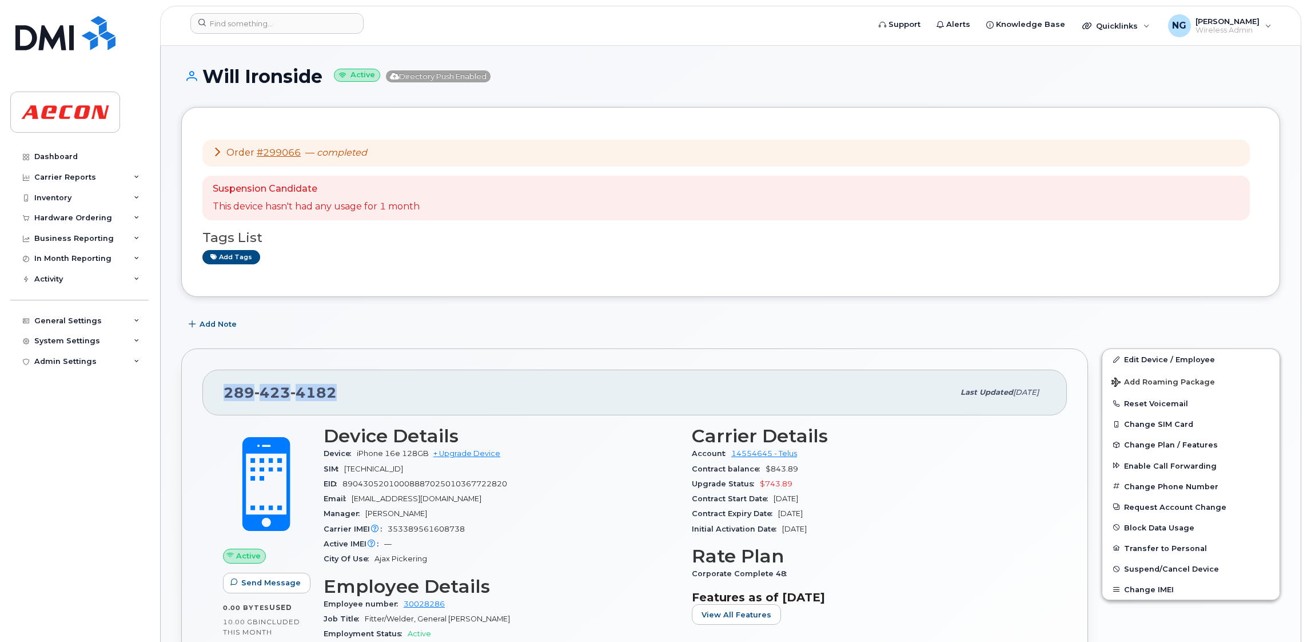
drag, startPoint x: 337, startPoint y: 396, endPoint x: 218, endPoint y: 399, distance: 119.0
click at [218, 399] on div "289 423 4182 Last updated Sep 09, 2025" at bounding box center [634, 392] width 865 height 46
drag, startPoint x: 218, startPoint y: 399, endPoint x: 249, endPoint y: 393, distance: 31.4
copy span "289 423 4182"
